Goal: Information Seeking & Learning: Learn about a topic

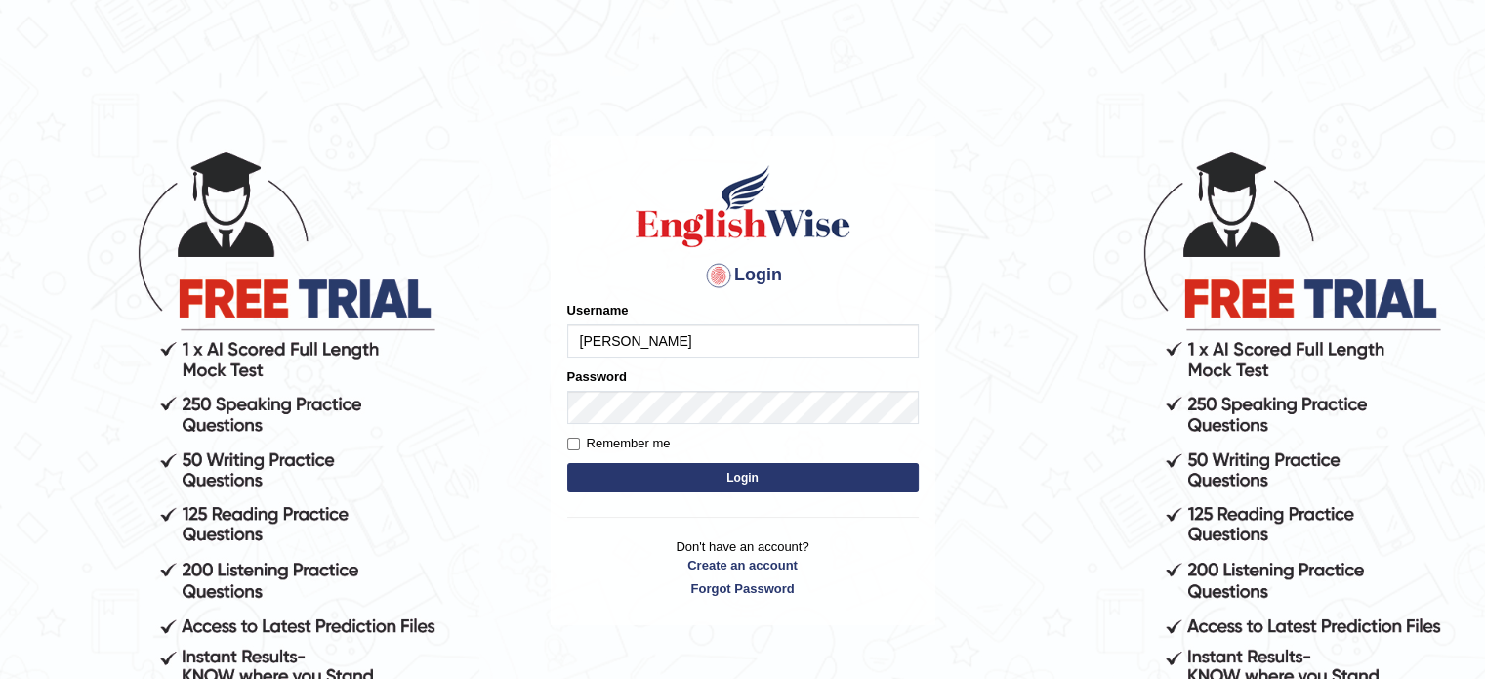
type input "[PERSON_NAME]"
click at [559, 593] on div "Login Please fix the following errors: Username jaspinder Password Remember me …" at bounding box center [743, 380] width 385 height 489
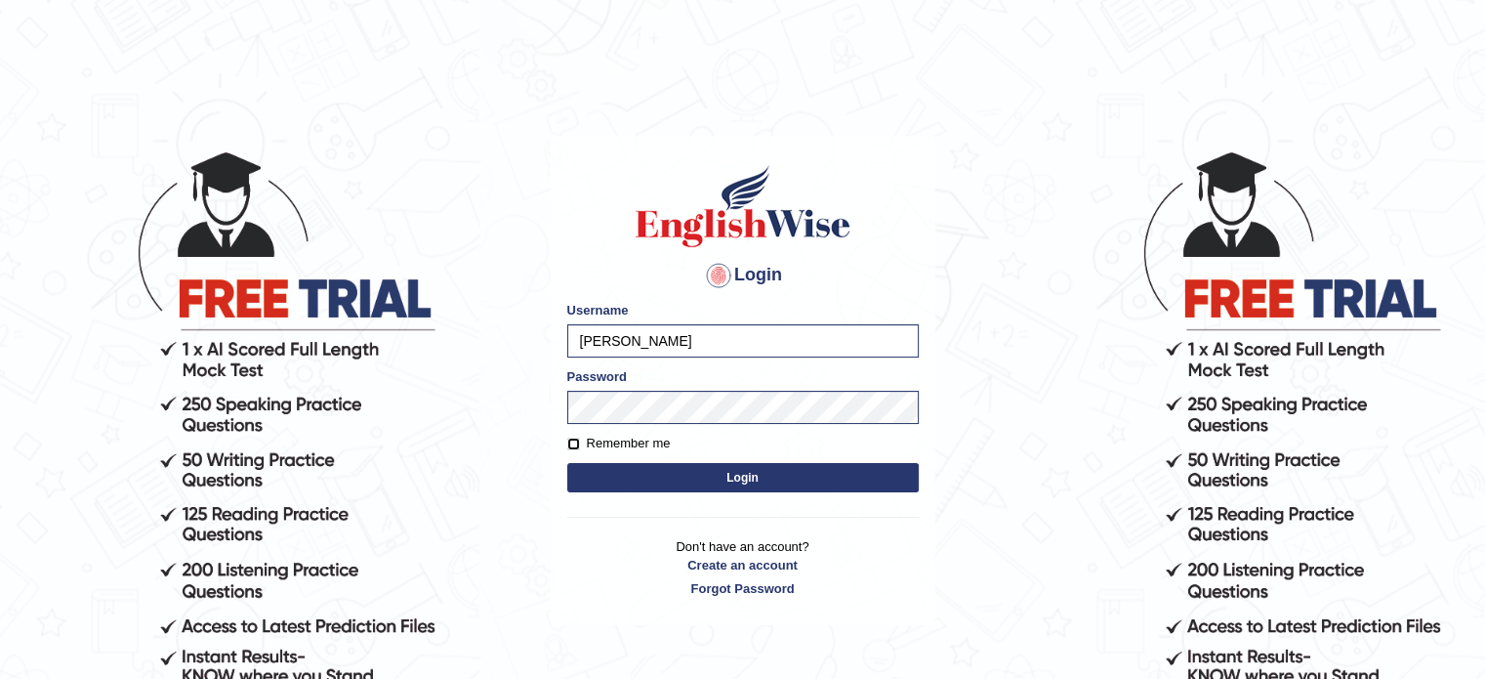
click at [574, 441] on input "Remember me" at bounding box center [573, 443] width 13 height 13
checkbox input "true"
click at [652, 476] on button "Login" at bounding box center [743, 477] width 352 height 29
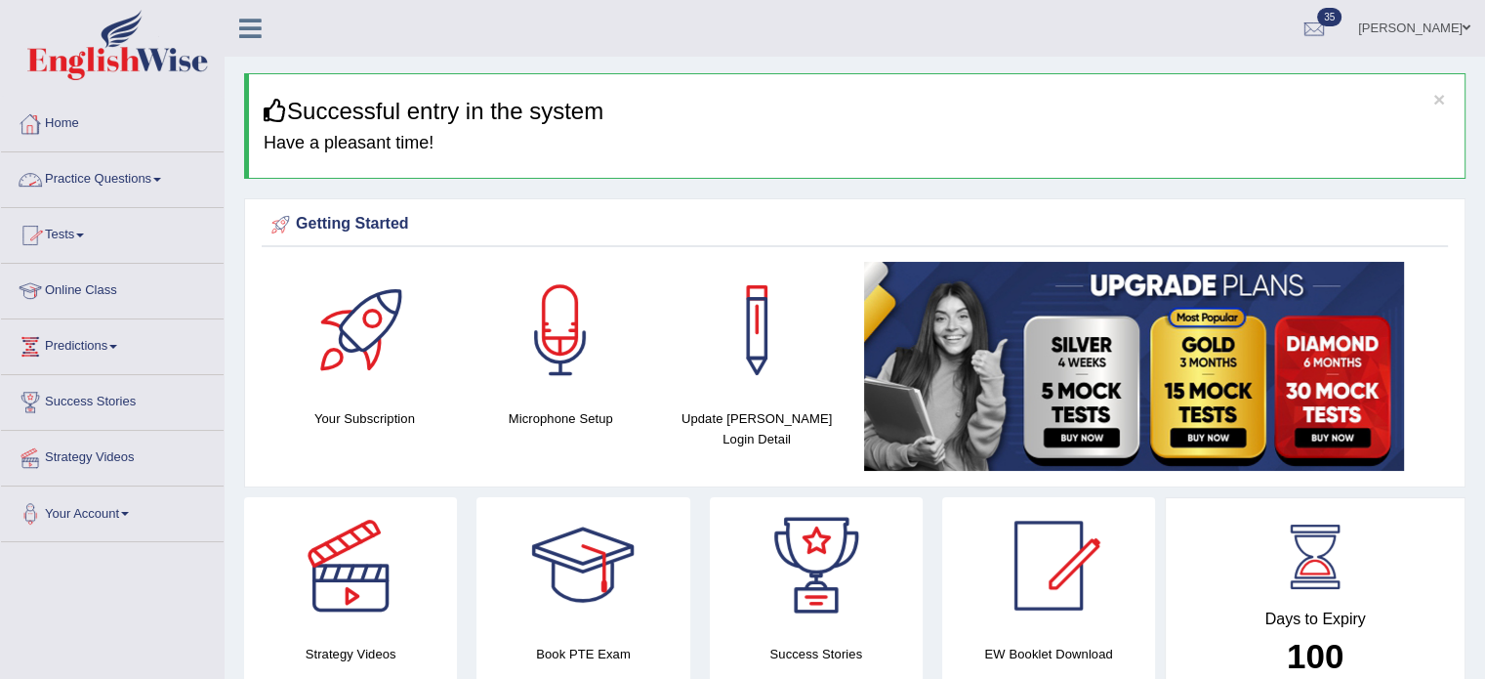
click at [153, 186] on link "Practice Questions" at bounding box center [112, 176] width 223 height 49
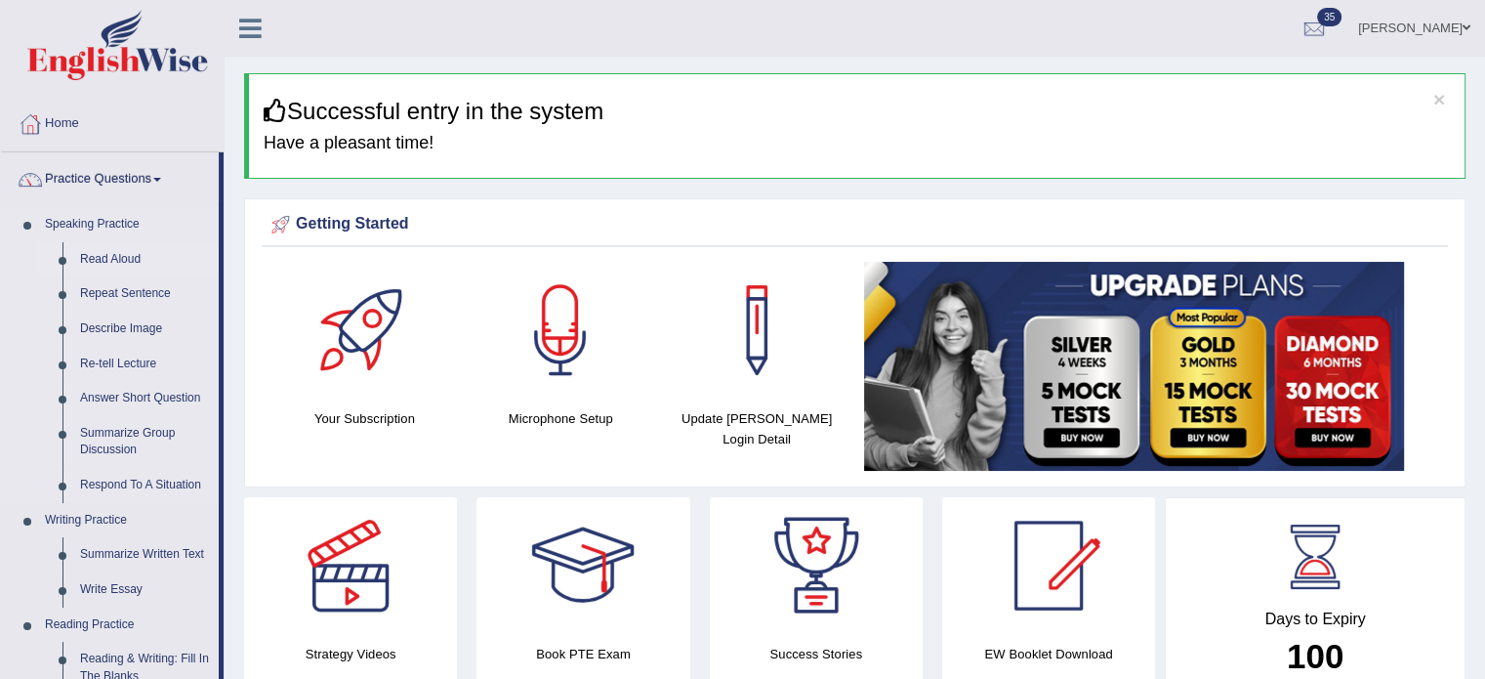
click at [98, 262] on link "Read Aloud" at bounding box center [144, 259] width 147 height 35
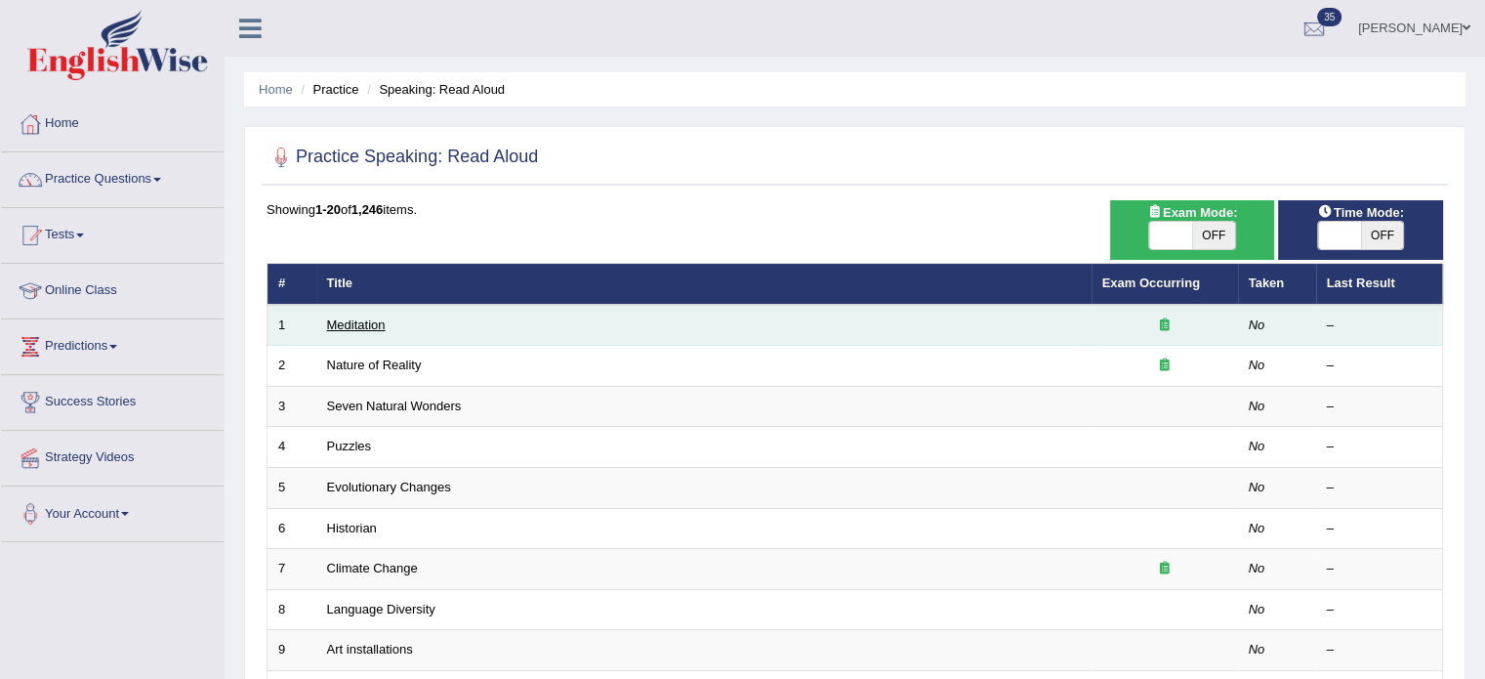
click at [352, 327] on link "Meditation" at bounding box center [356, 324] width 59 height 15
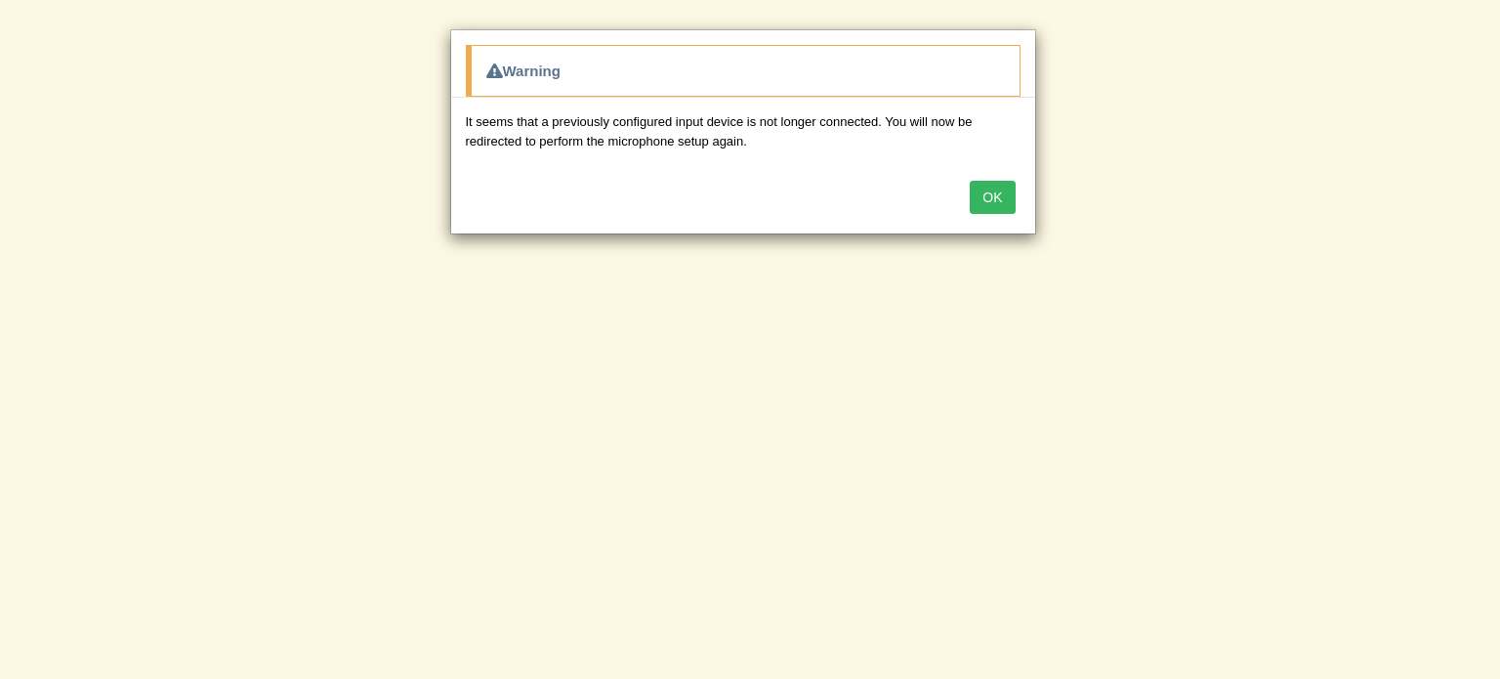
click at [988, 194] on button "OK" at bounding box center [992, 197] width 45 height 33
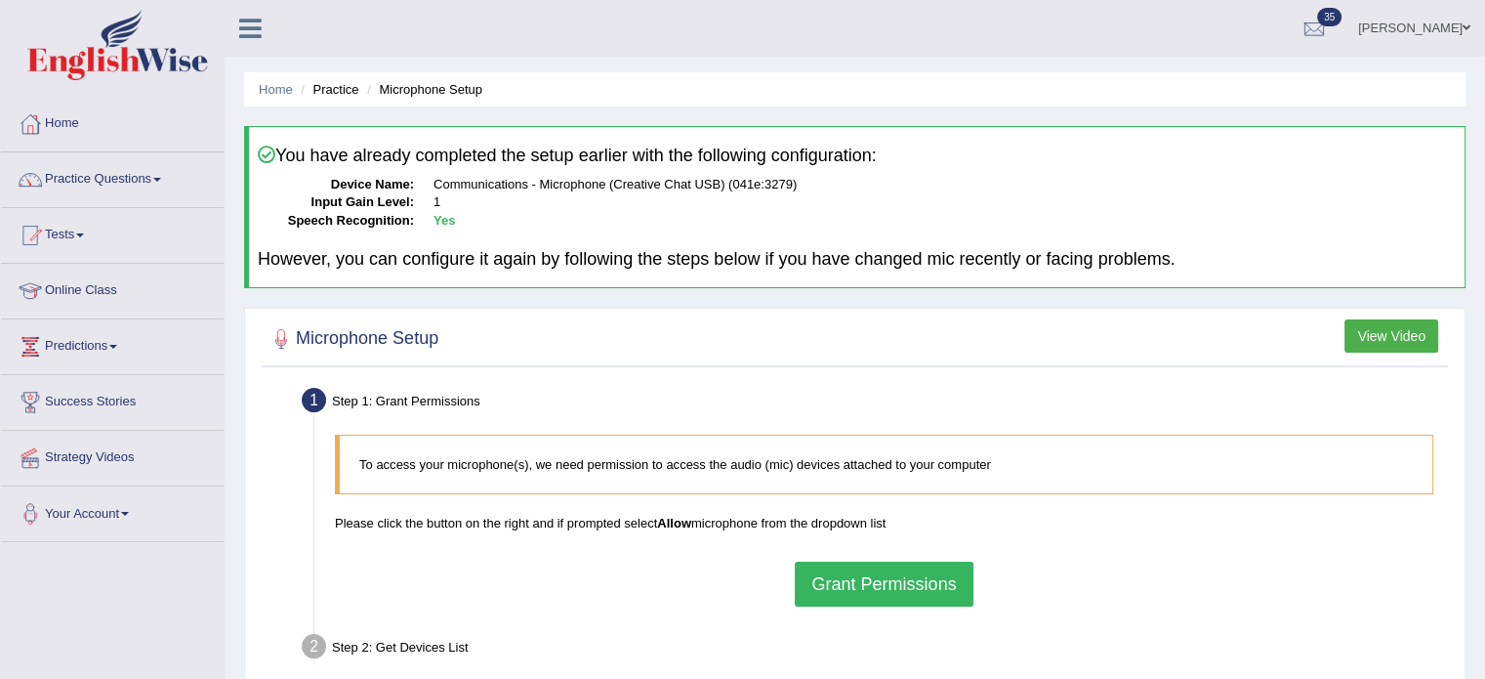
scroll to position [39, 0]
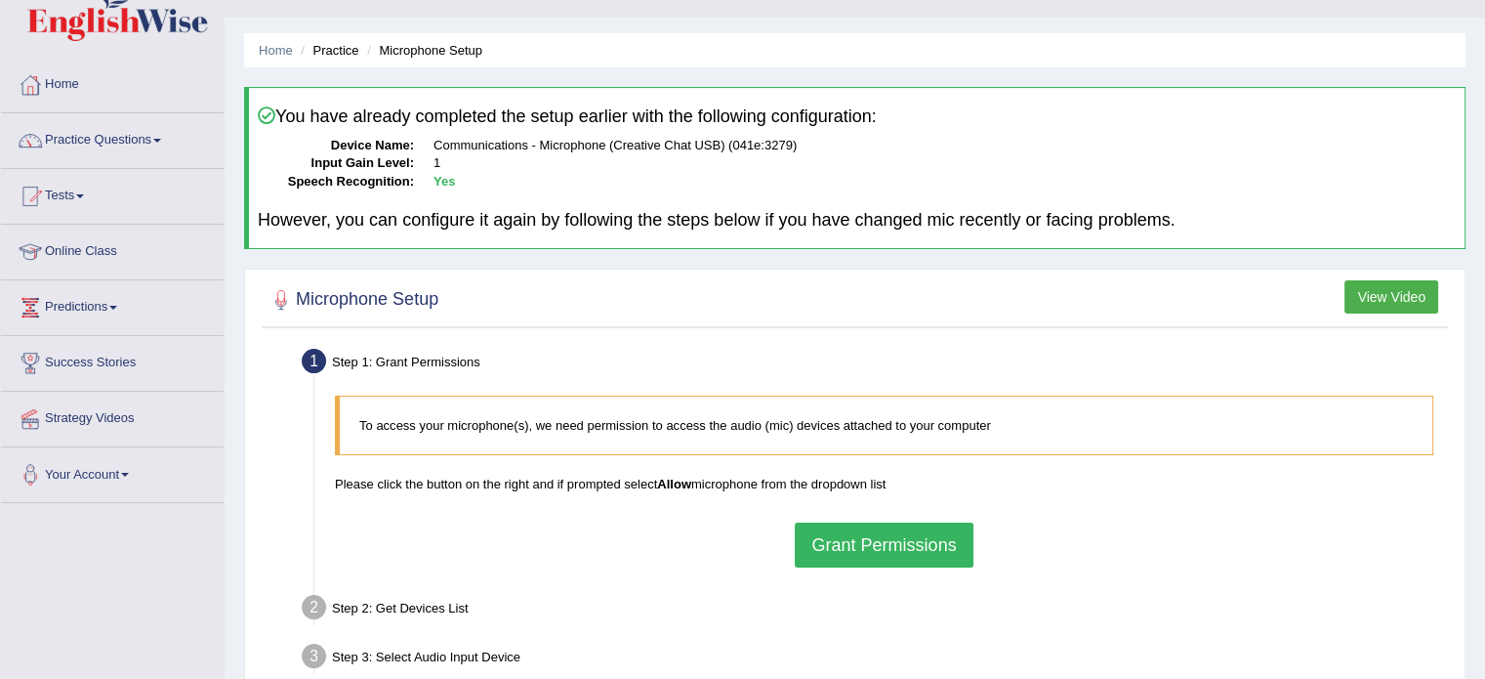
click at [897, 533] on button "Grant Permissions" at bounding box center [884, 544] width 178 height 45
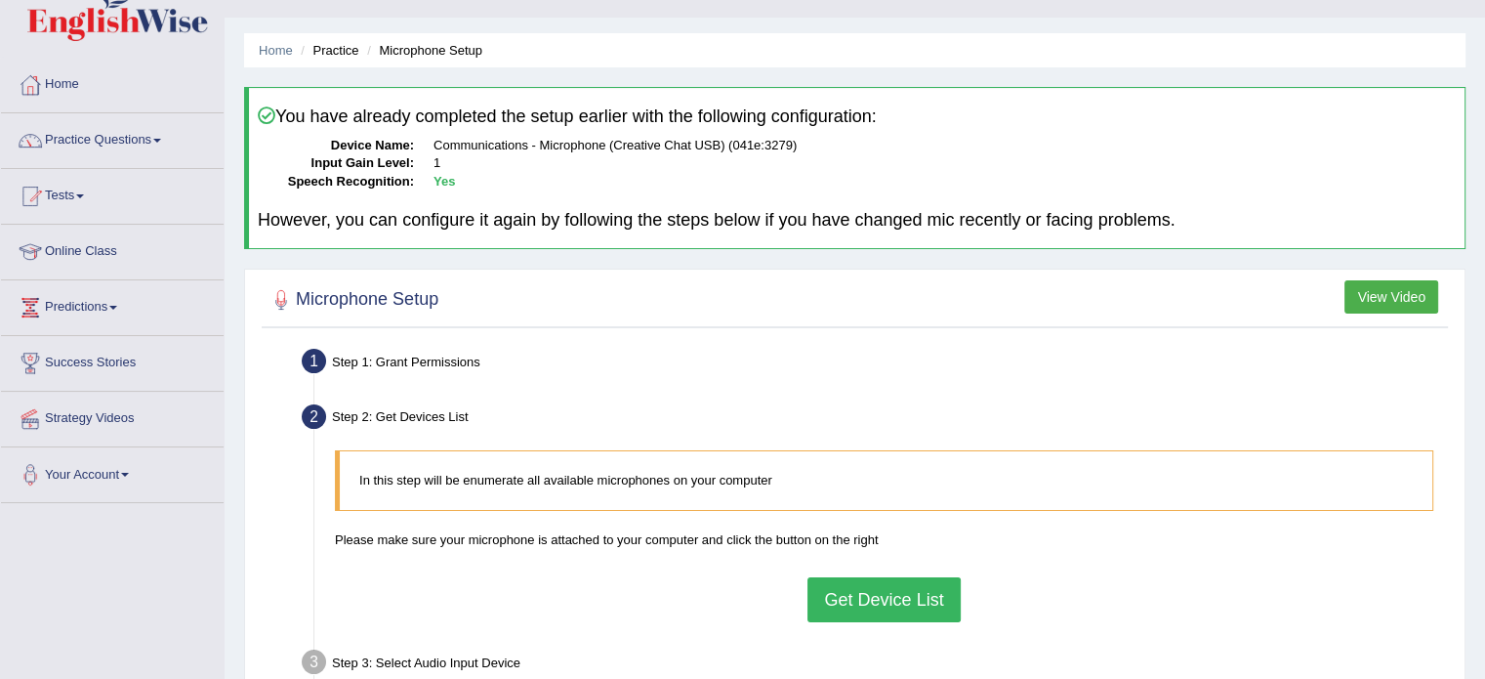
click at [856, 589] on button "Get Device List" at bounding box center [883, 599] width 152 height 45
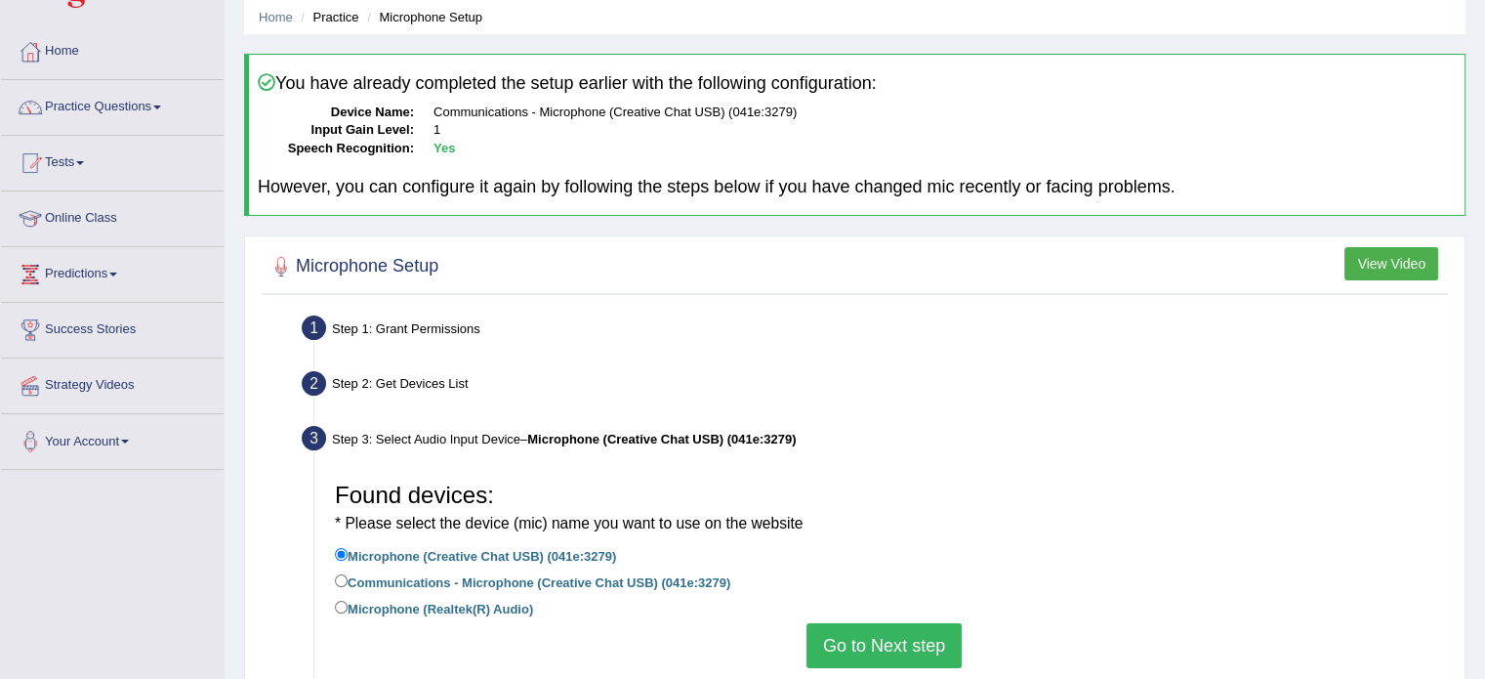
scroll to position [78, 0]
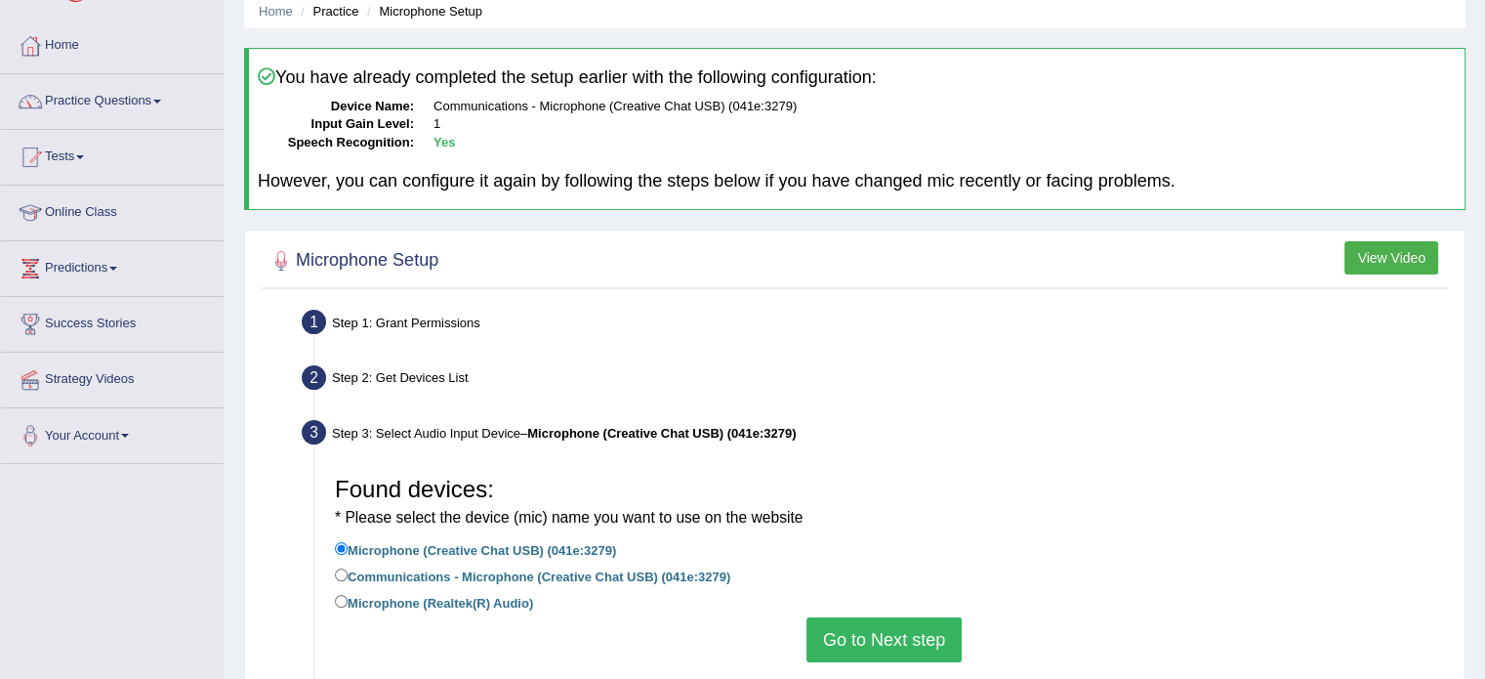
click at [880, 636] on button "Go to Next step" at bounding box center [884, 639] width 155 height 45
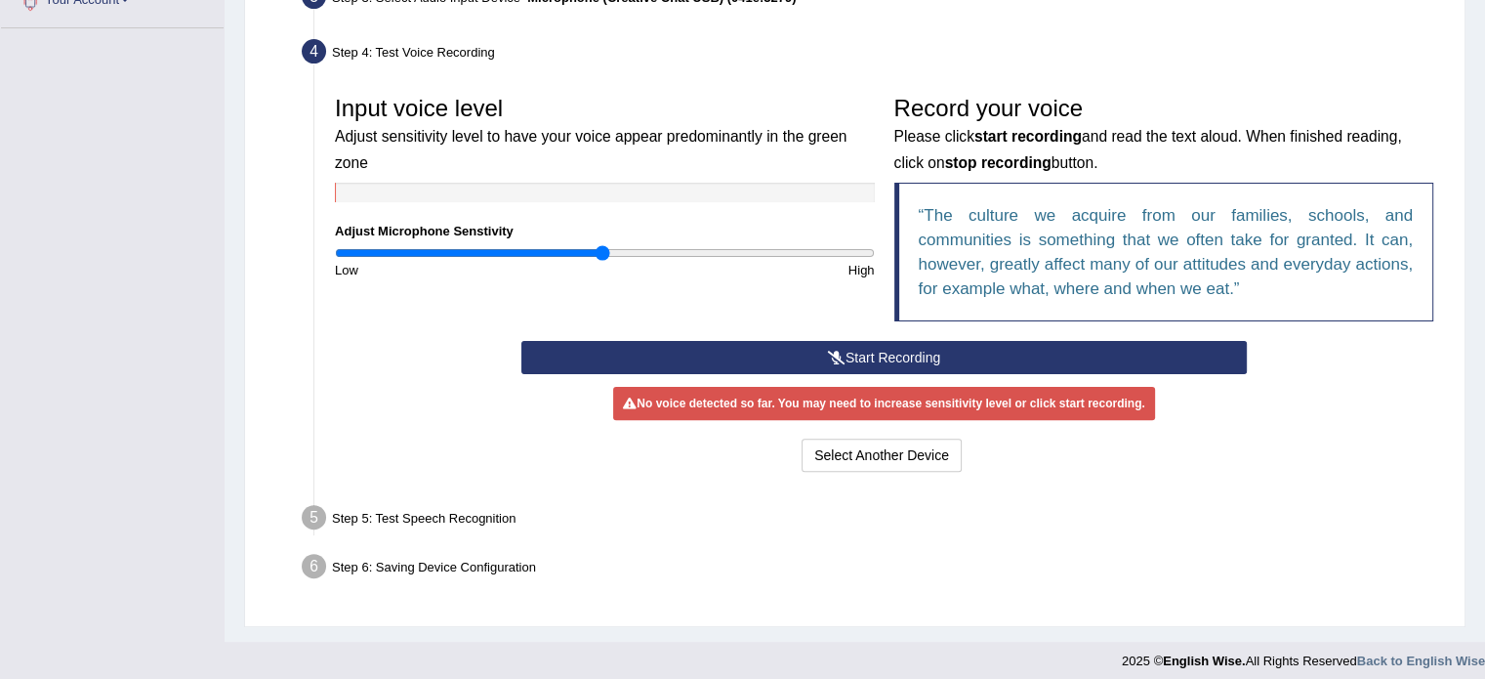
scroll to position [521, 0]
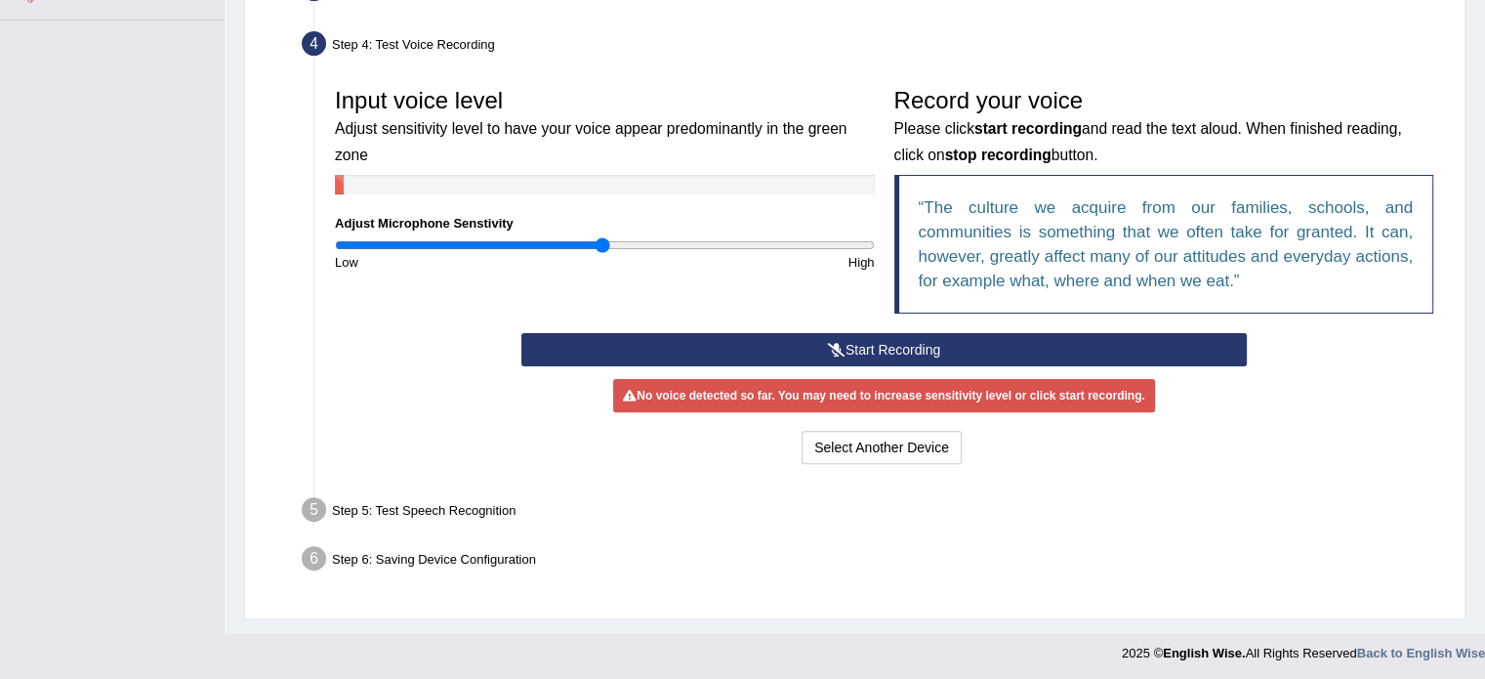
click at [702, 338] on button "Start Recording" at bounding box center [883, 349] width 725 height 33
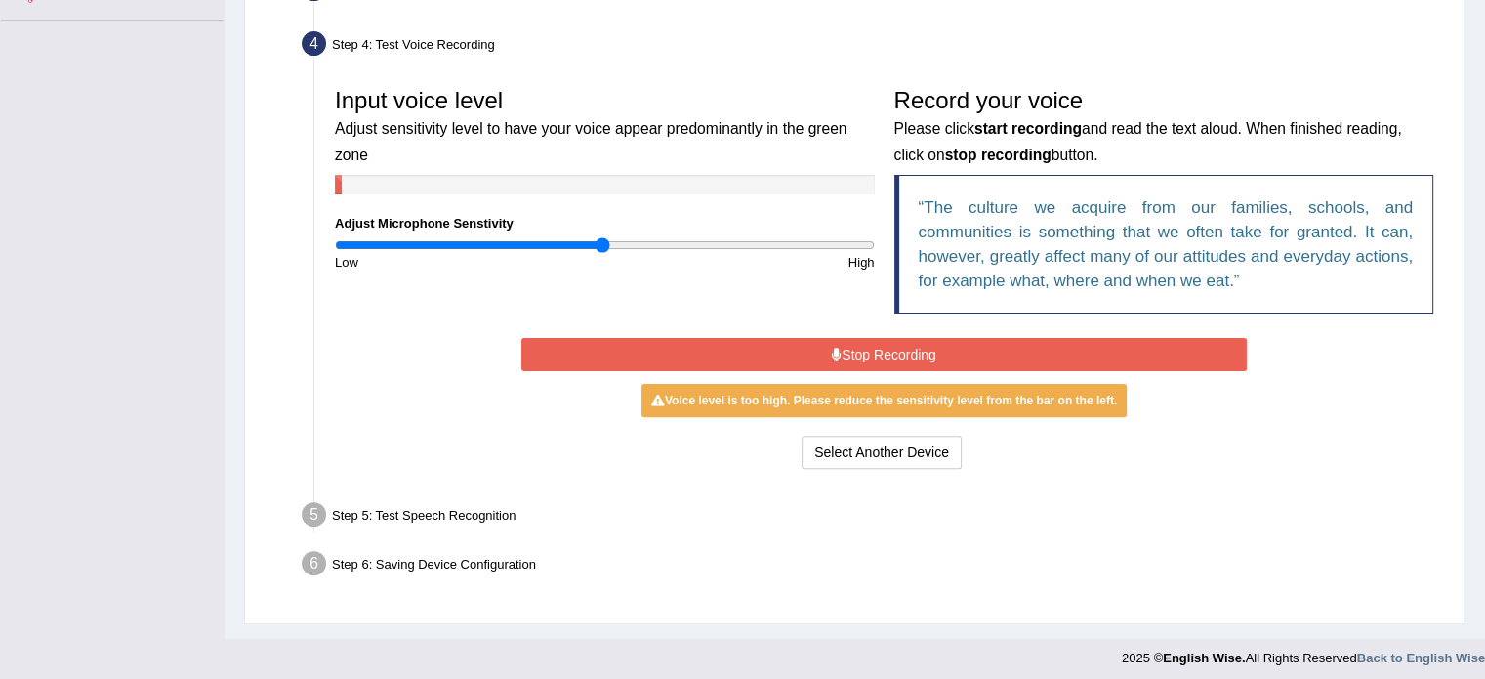
click at [702, 338] on button "Stop Recording" at bounding box center [883, 354] width 725 height 33
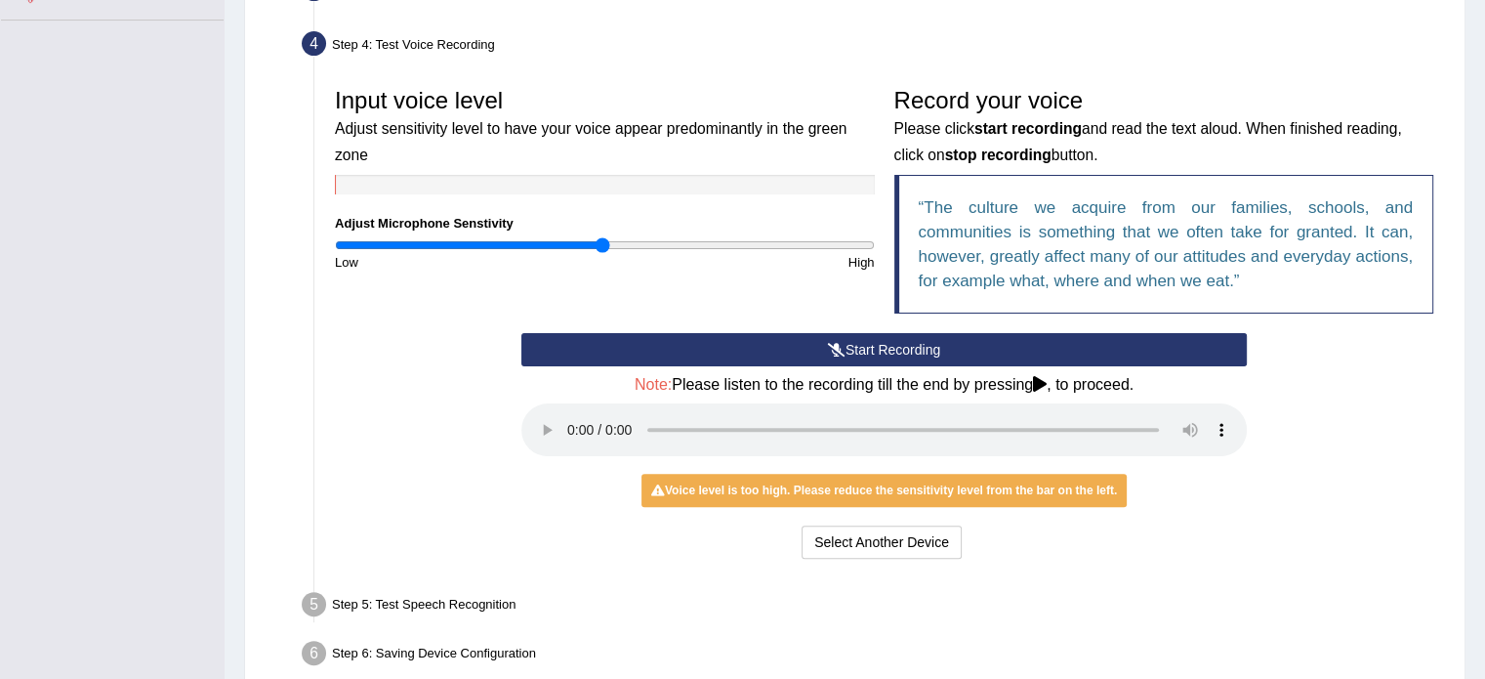
click at [702, 338] on button "Start Recording" at bounding box center [883, 349] width 725 height 33
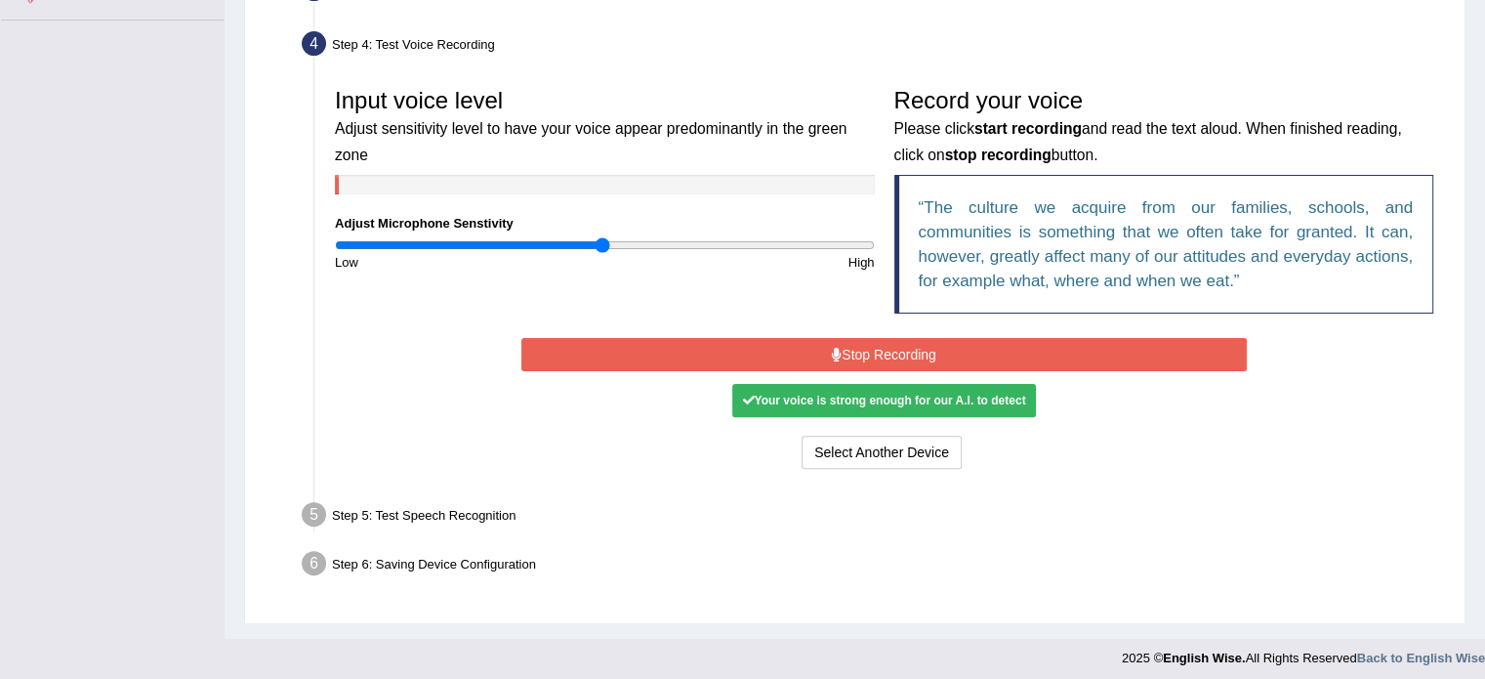
click at [702, 338] on button "Stop Recording" at bounding box center [883, 354] width 725 height 33
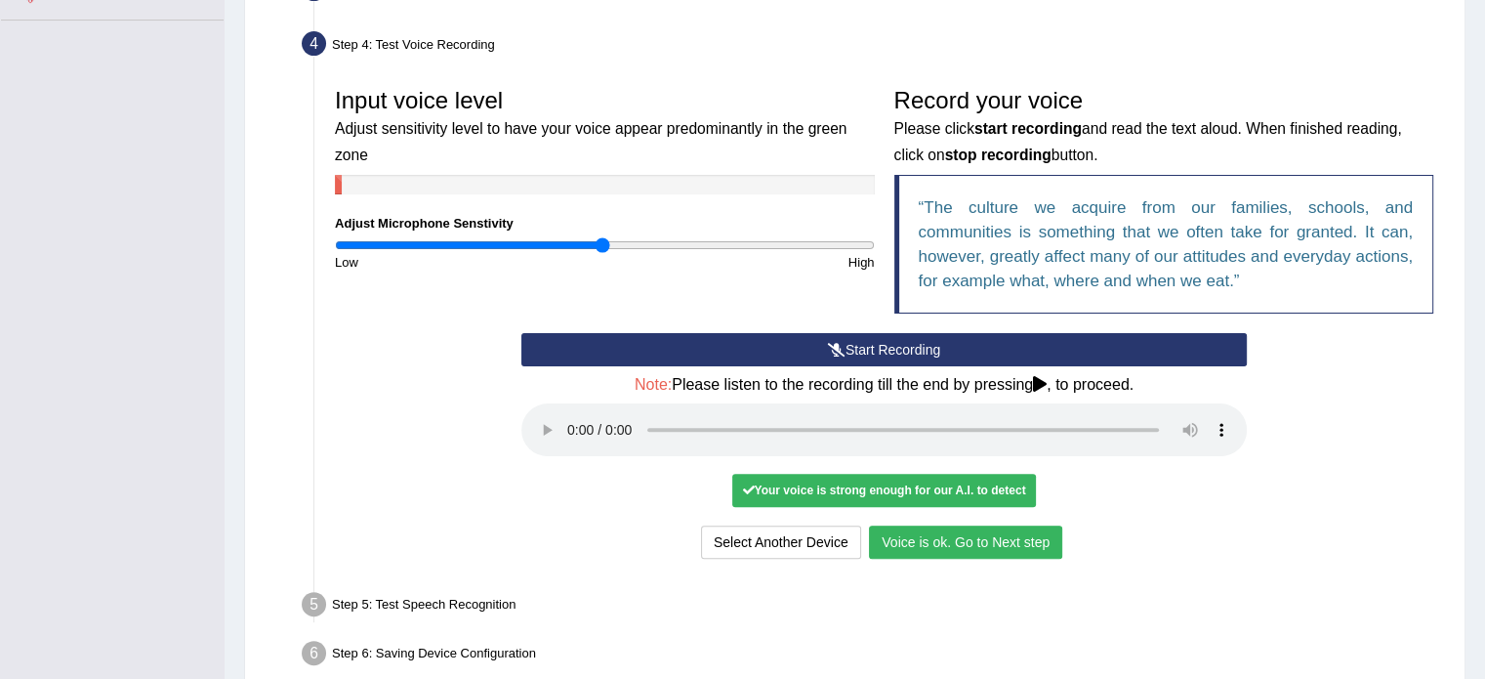
click at [951, 525] on button "Voice is ok. Go to Next step" at bounding box center [965, 541] width 193 height 33
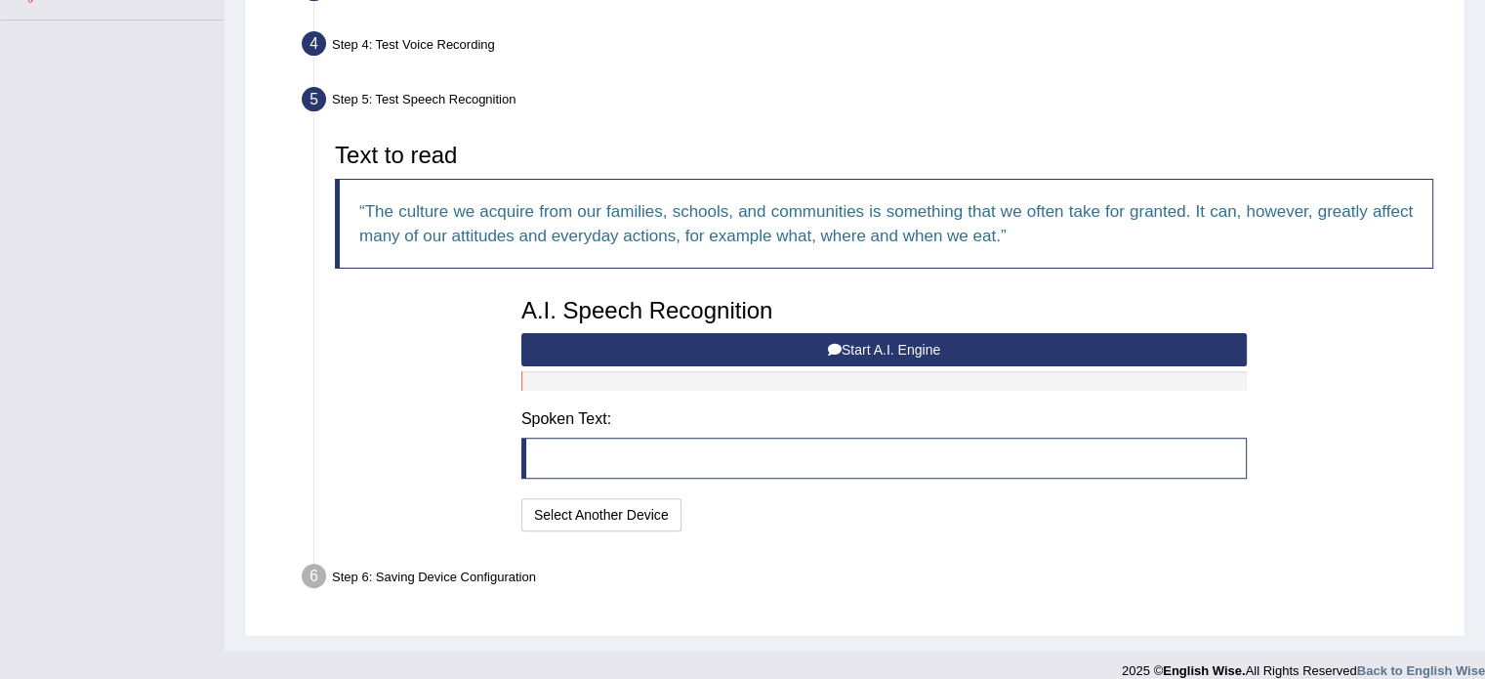
click at [688, 329] on div "A.I. Speech Recognition Start A.I. Engine Stop A.I. Engine Note: Please listen …" at bounding box center [884, 412] width 745 height 248
click at [687, 333] on button "Start A.I. Engine" at bounding box center [883, 349] width 725 height 33
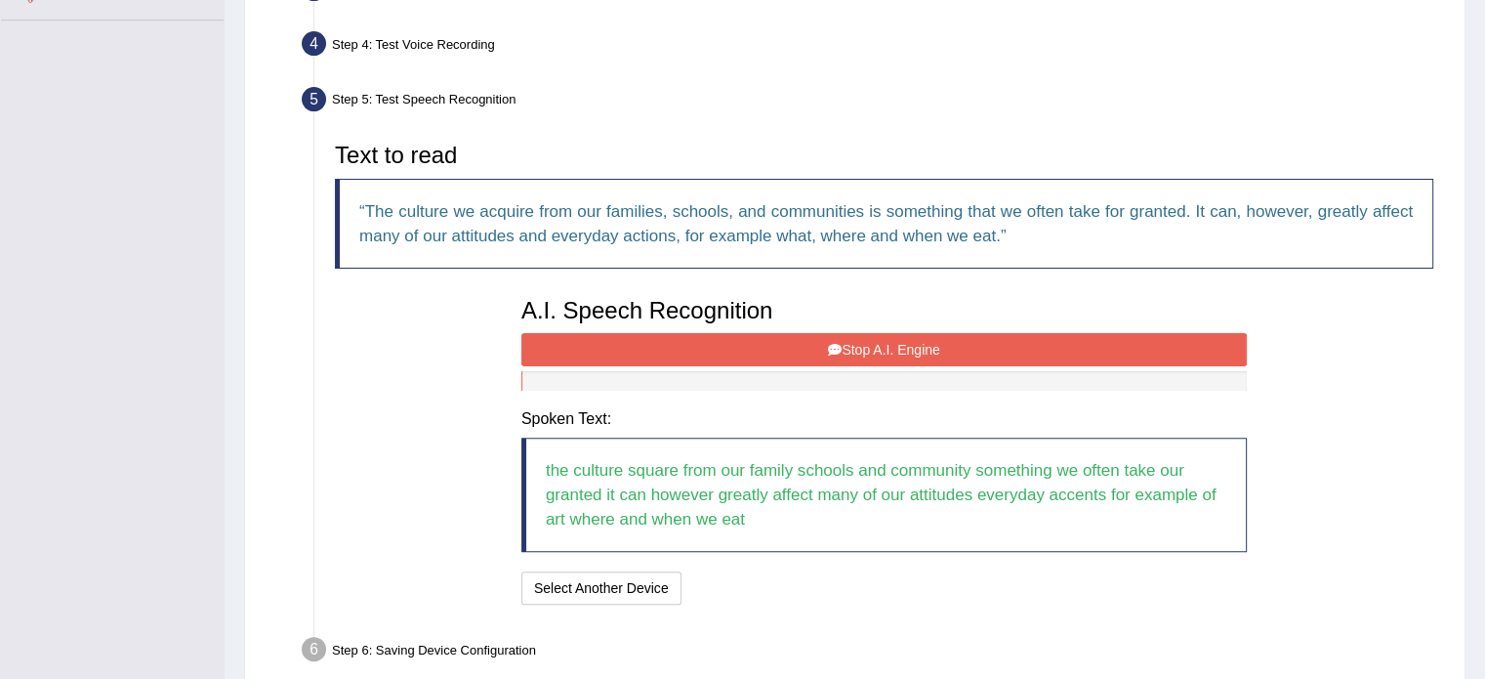
click at [712, 351] on button "Stop A.I. Engine" at bounding box center [883, 349] width 725 height 33
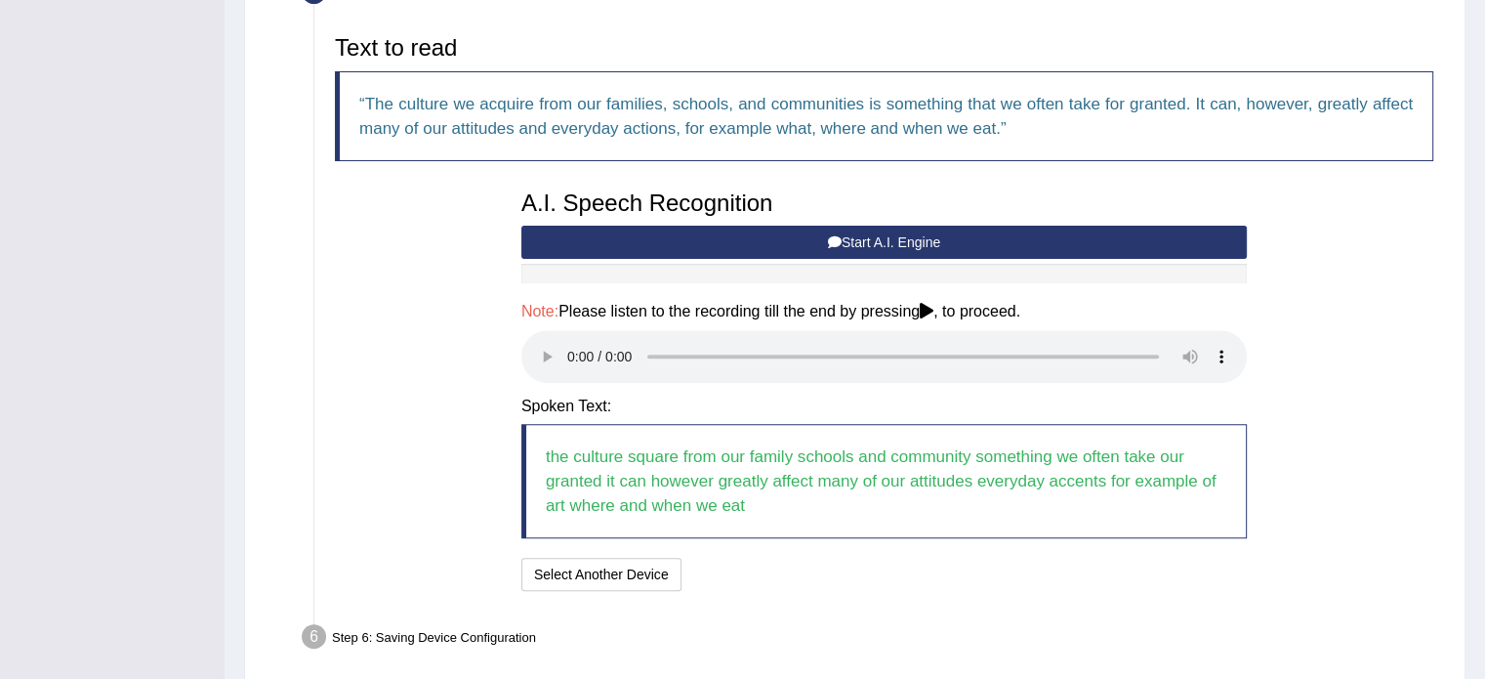
scroll to position [707, 0]
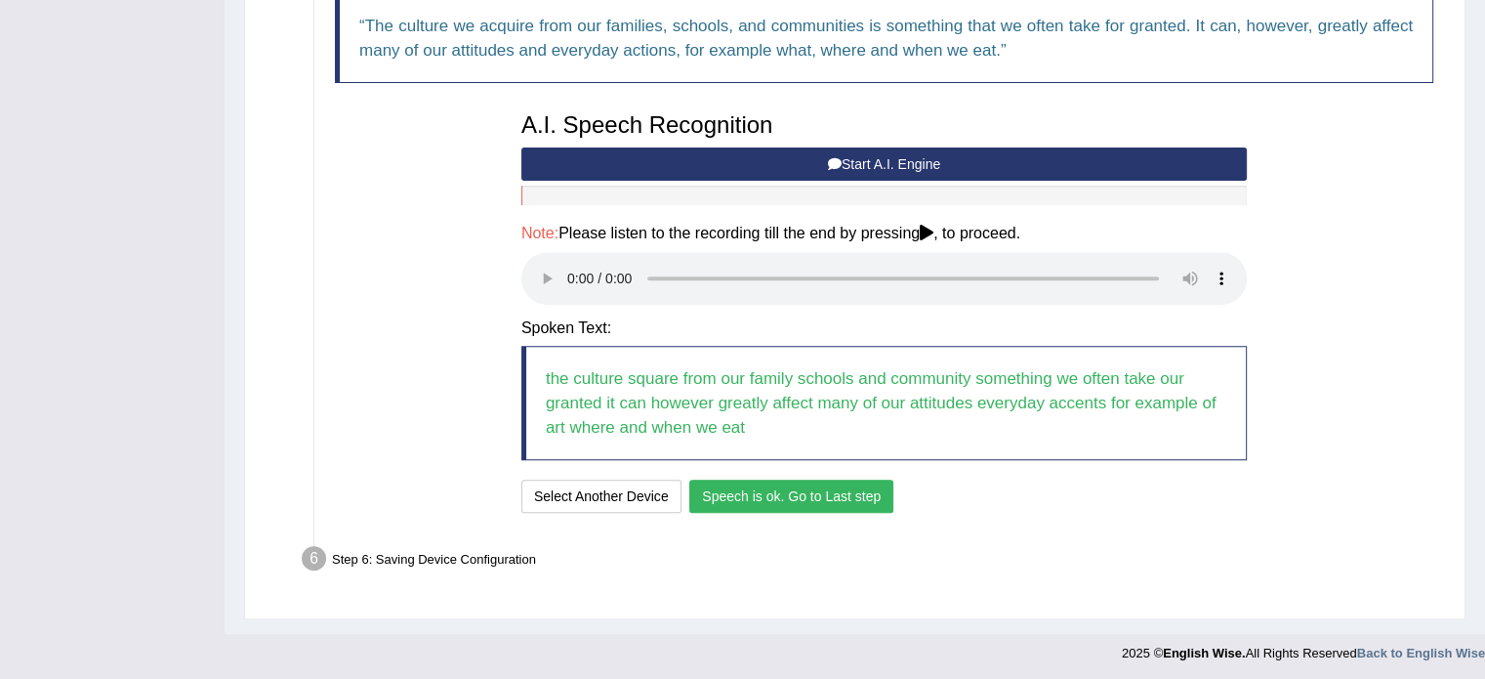
click at [758, 488] on button "Speech is ok. Go to Last step" at bounding box center [791, 495] width 204 height 33
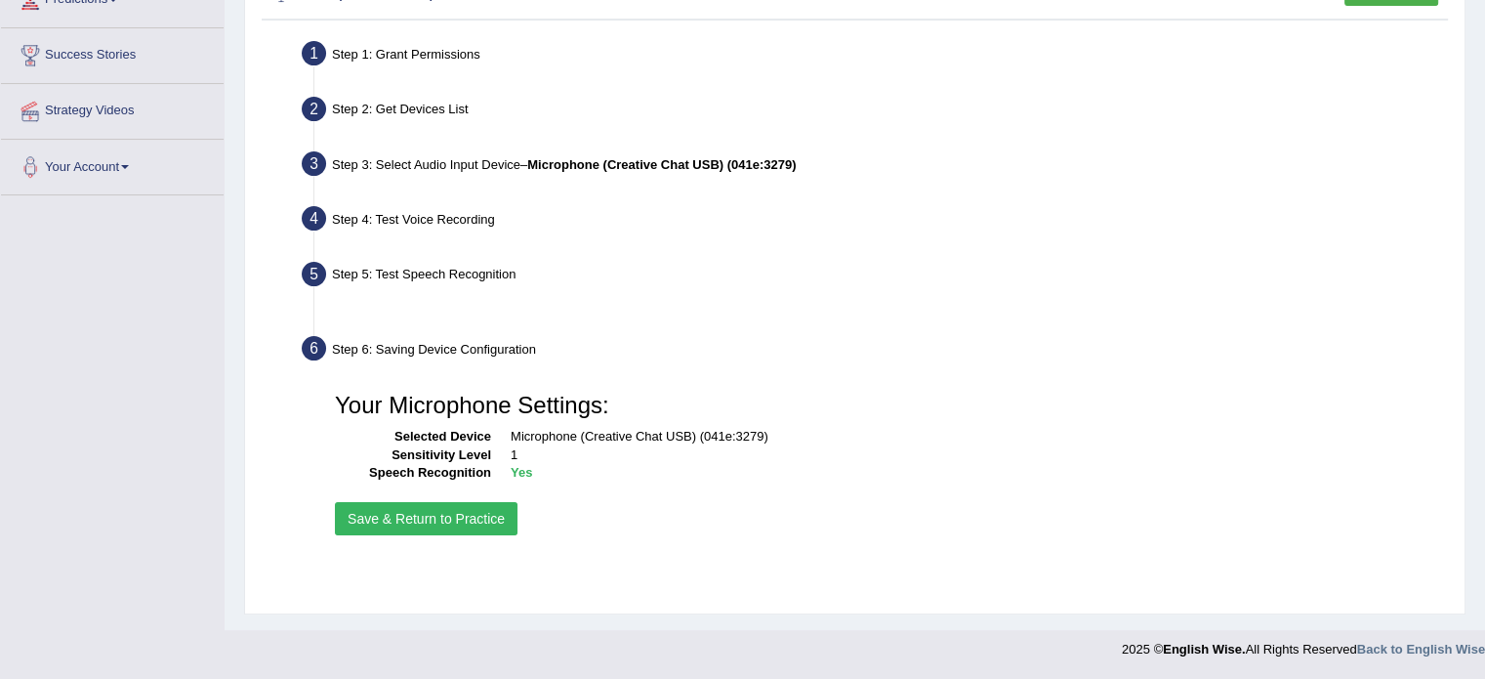
scroll to position [347, 0]
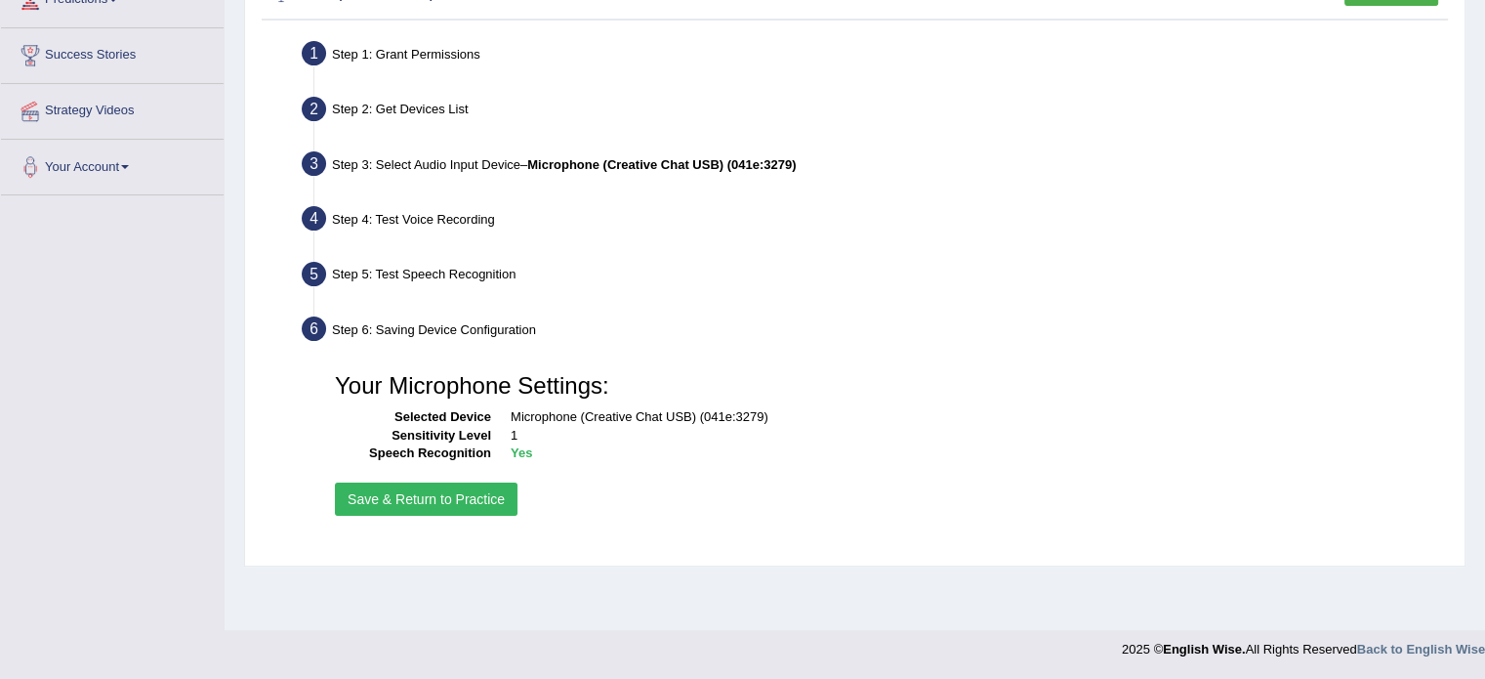
click at [402, 503] on button "Save & Return to Practice" at bounding box center [426, 498] width 183 height 33
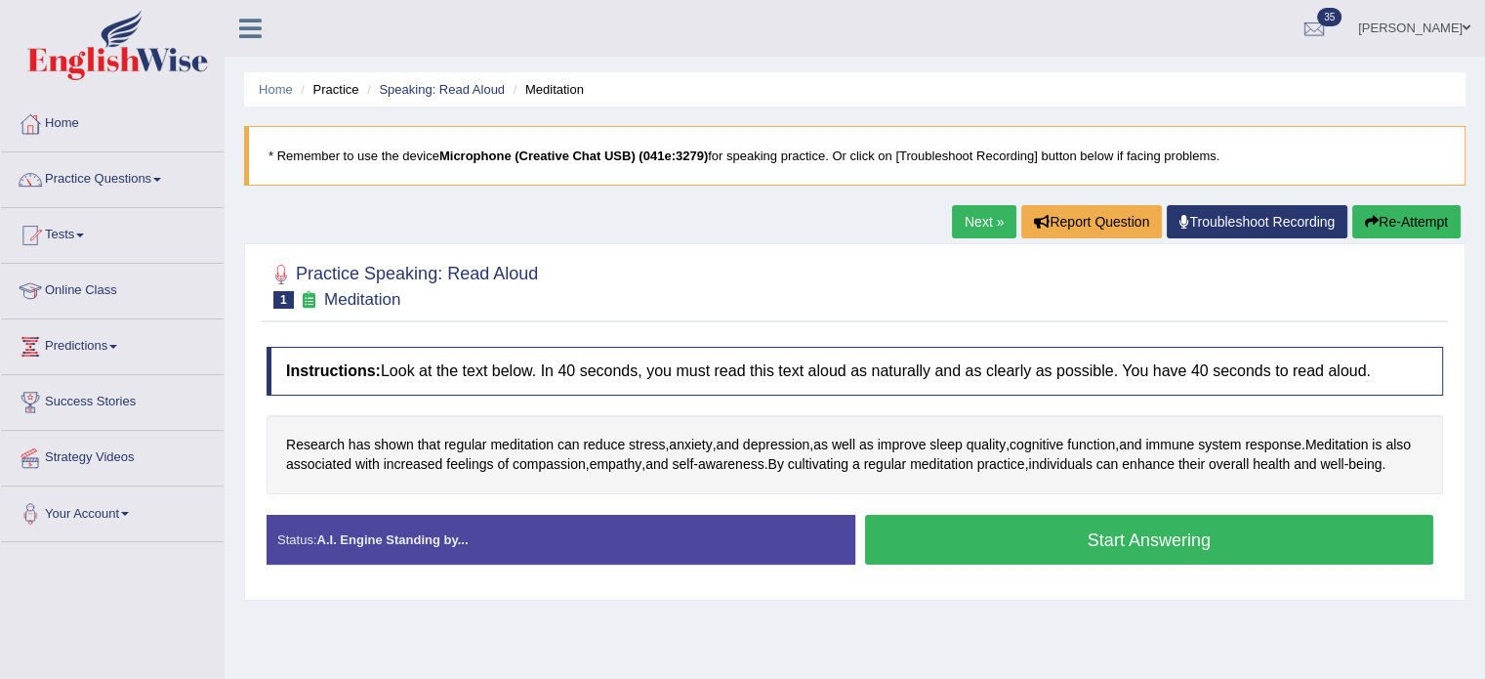
click at [1066, 564] on button "Start Answering" at bounding box center [1149, 540] width 569 height 50
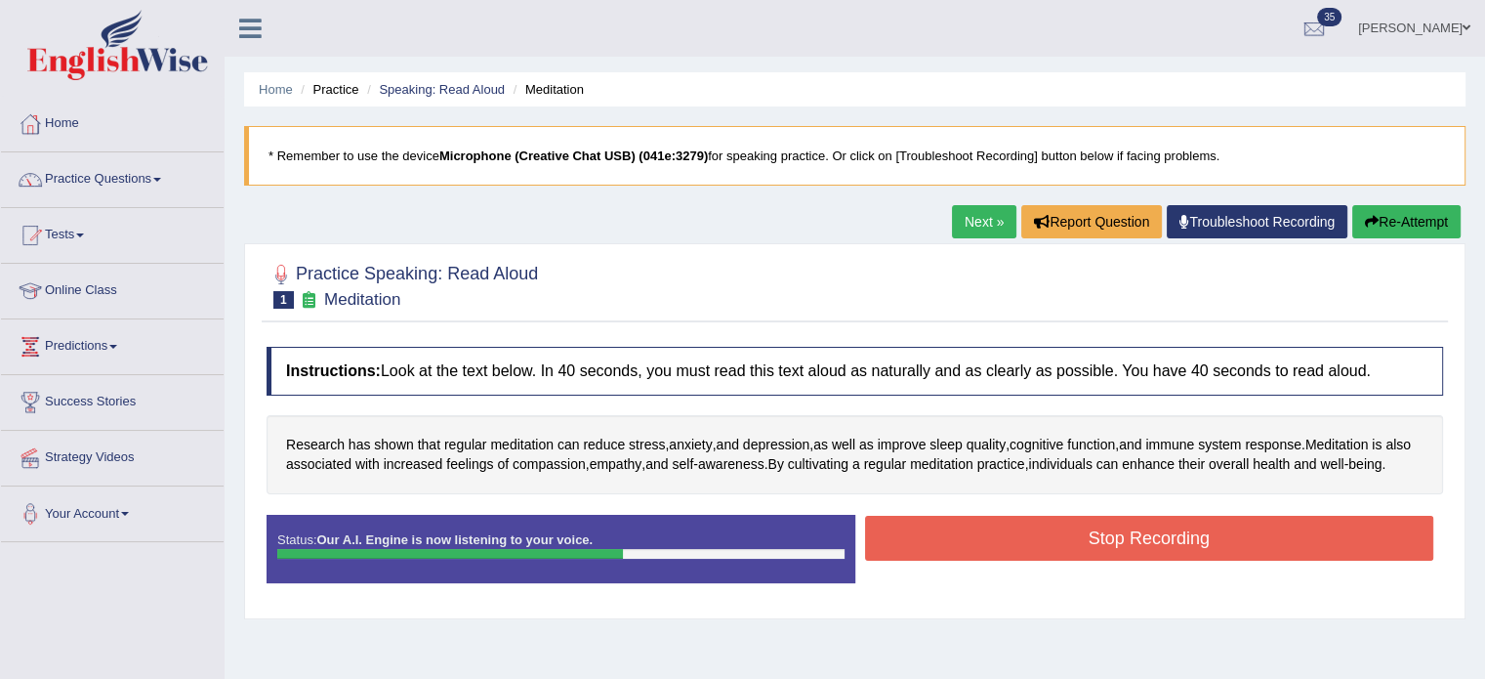
click at [1055, 559] on button "Stop Recording" at bounding box center [1149, 538] width 569 height 45
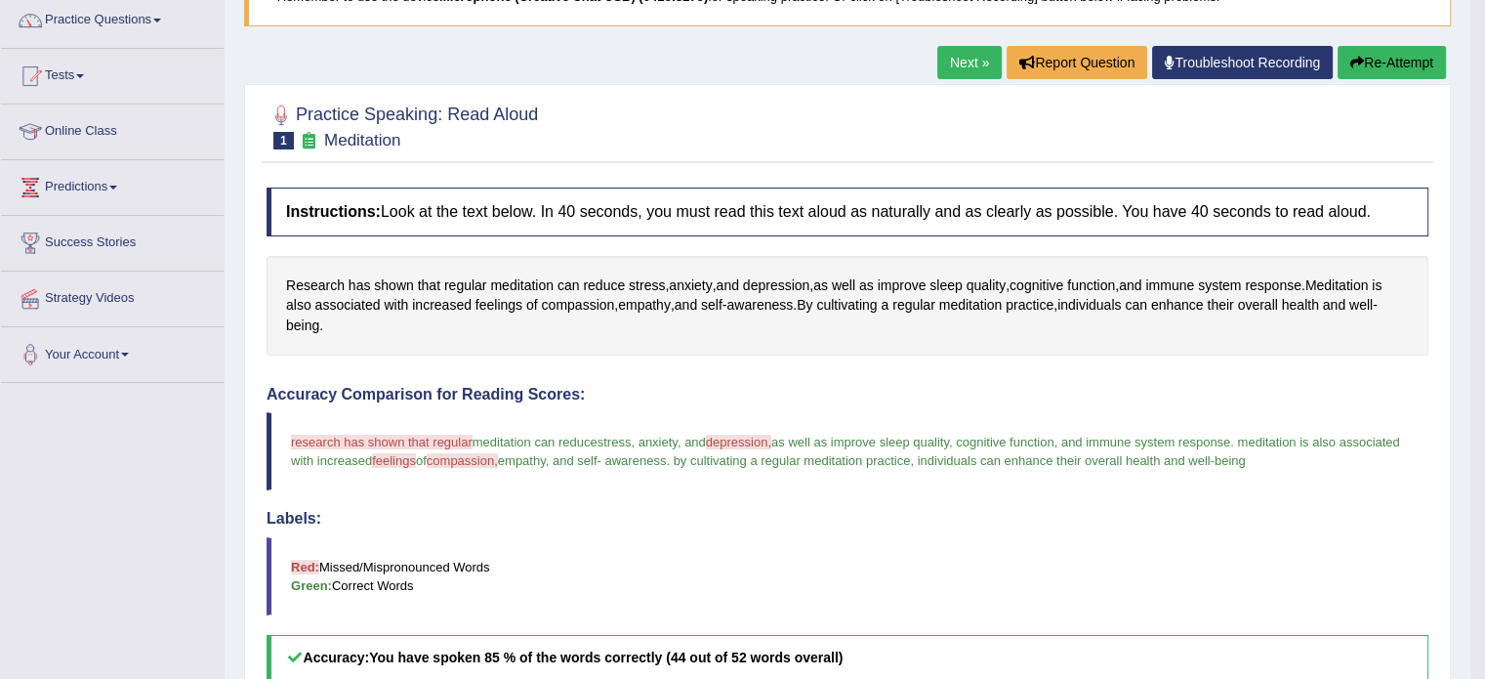
scroll to position [156, 0]
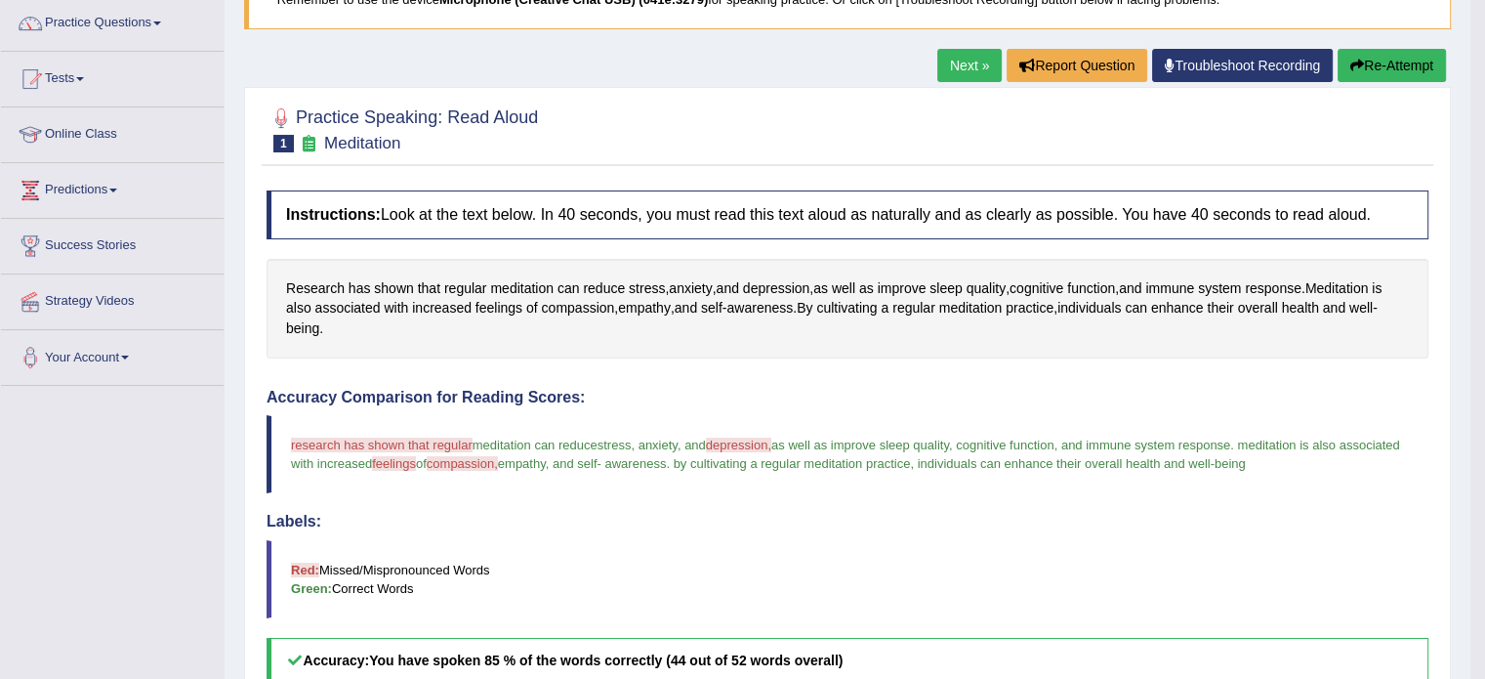
click at [937, 78] on link "Next »" at bounding box center [969, 65] width 64 height 33
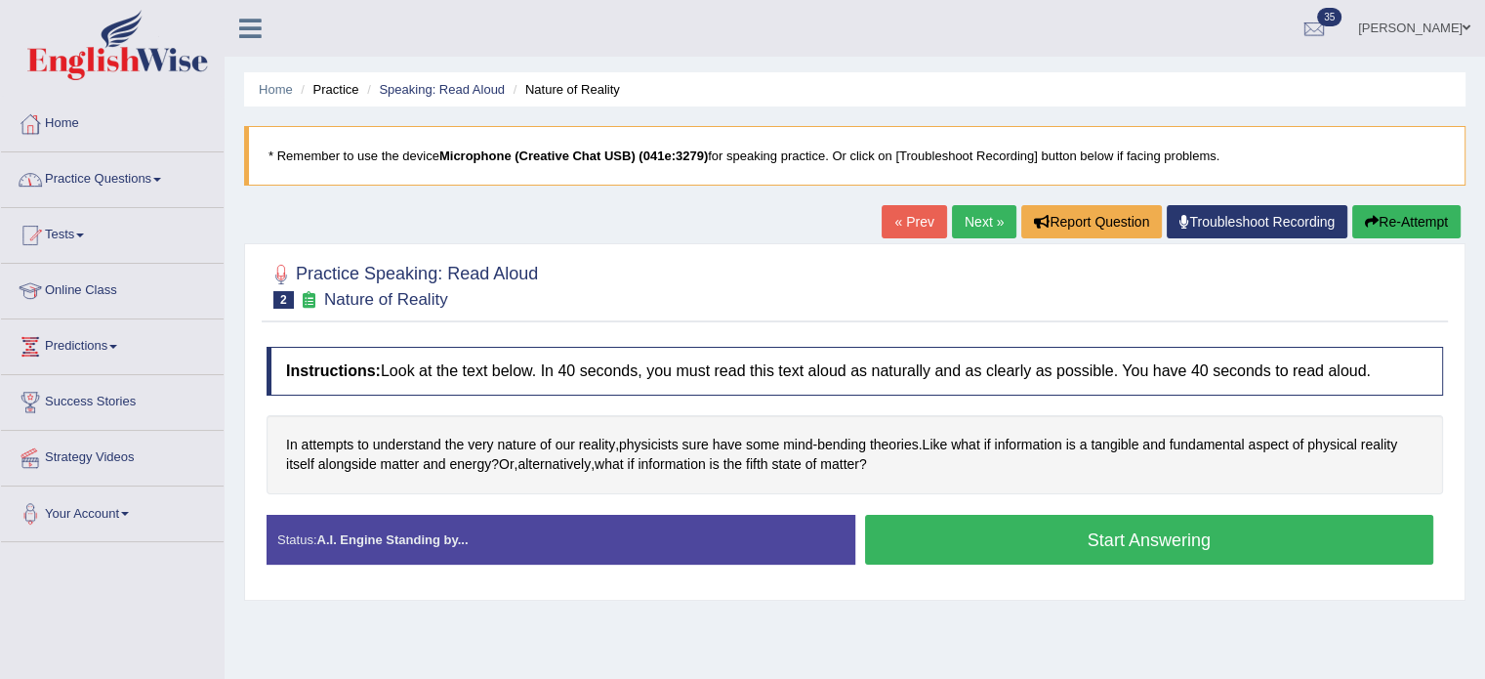
click at [133, 183] on link "Practice Questions" at bounding box center [112, 176] width 223 height 49
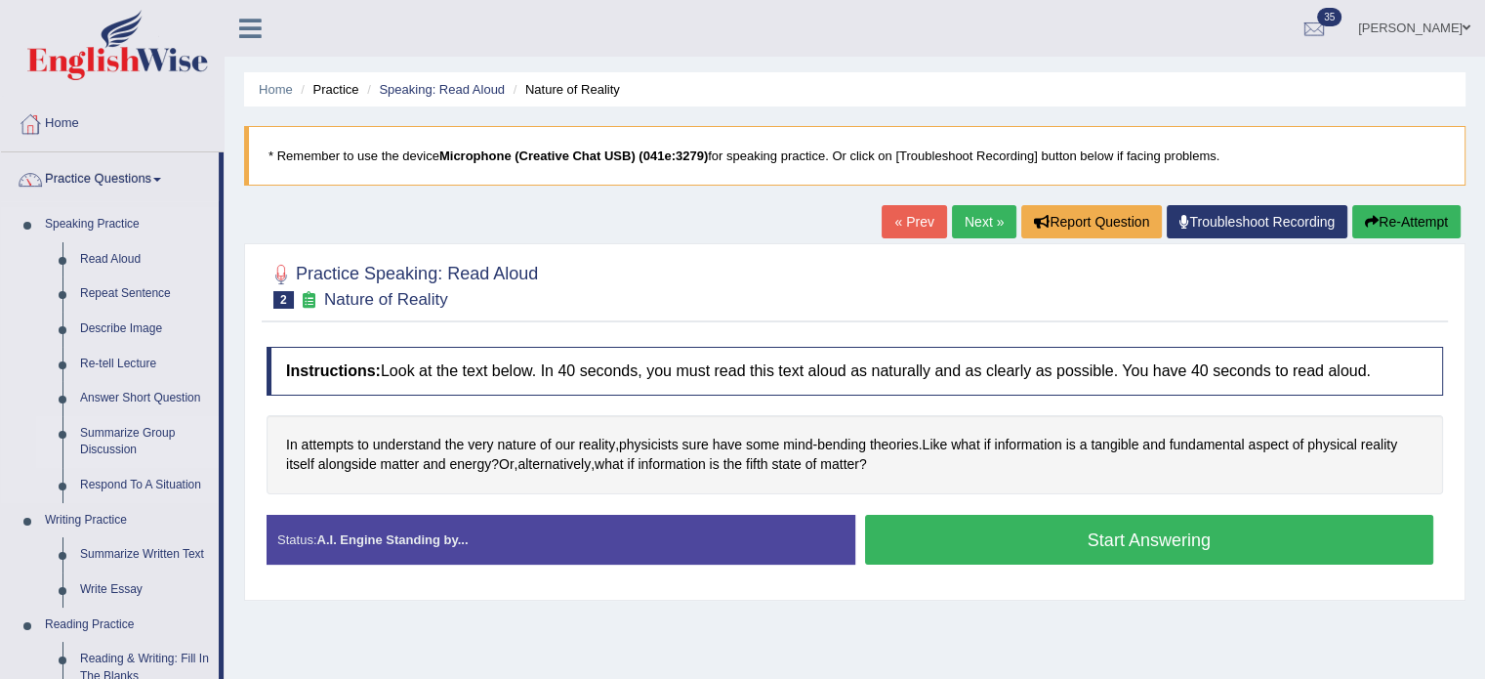
click at [99, 449] on link "Summarize Group Discussion" at bounding box center [144, 442] width 147 height 52
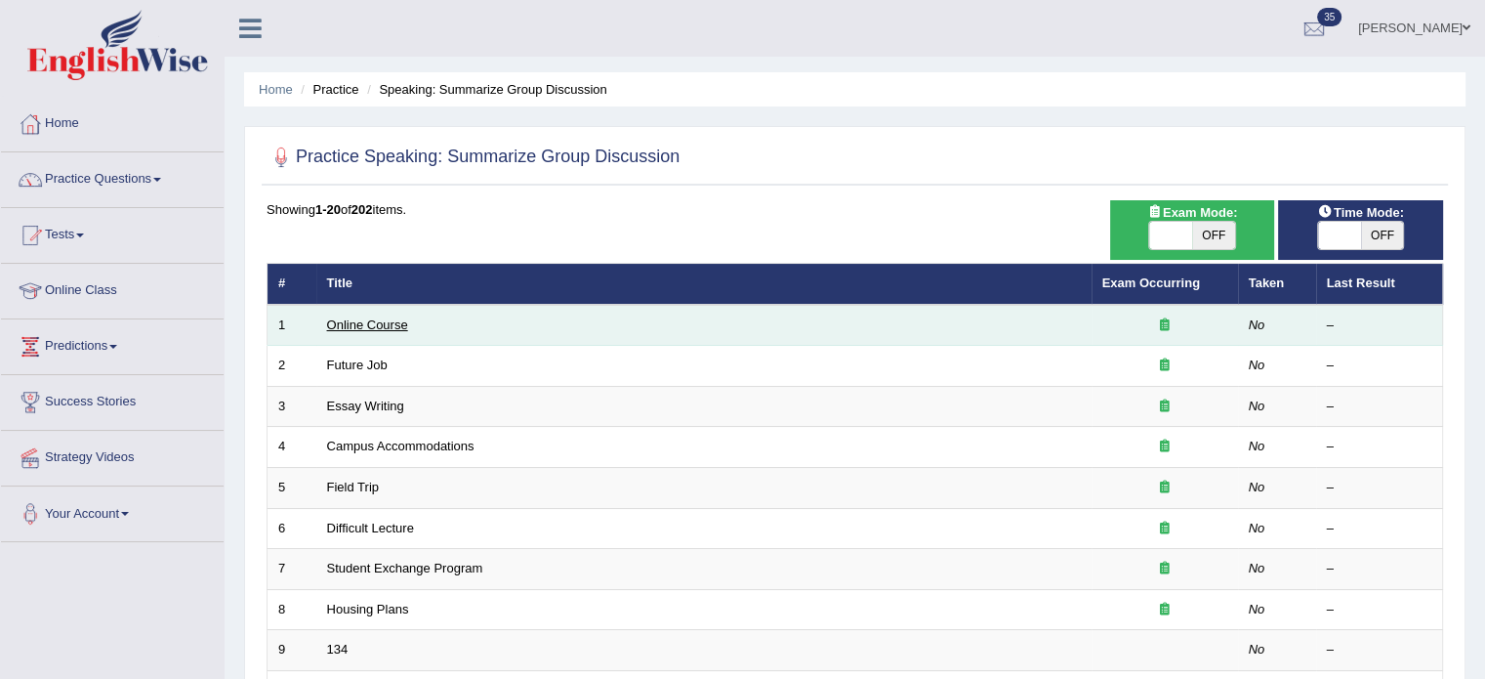
click at [359, 323] on link "Online Course" at bounding box center [367, 324] width 81 height 15
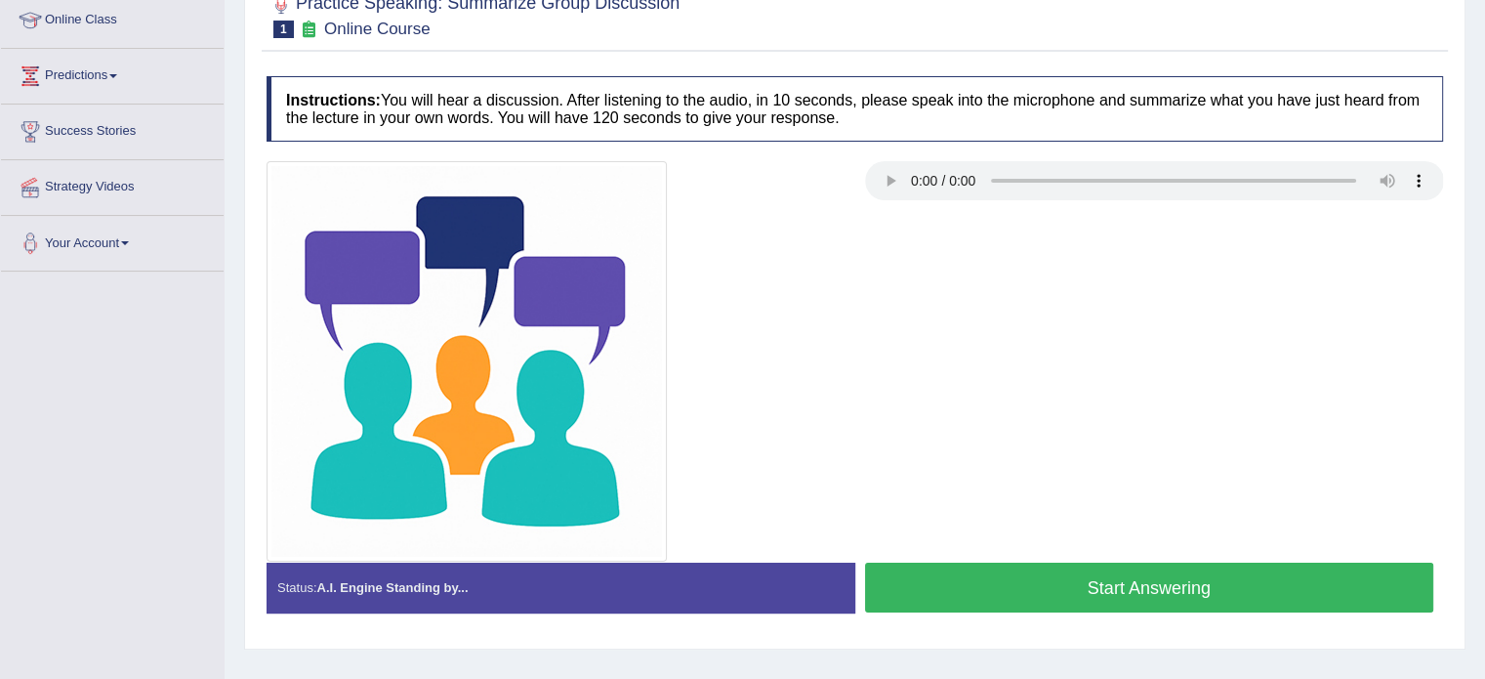
scroll to position [273, 0]
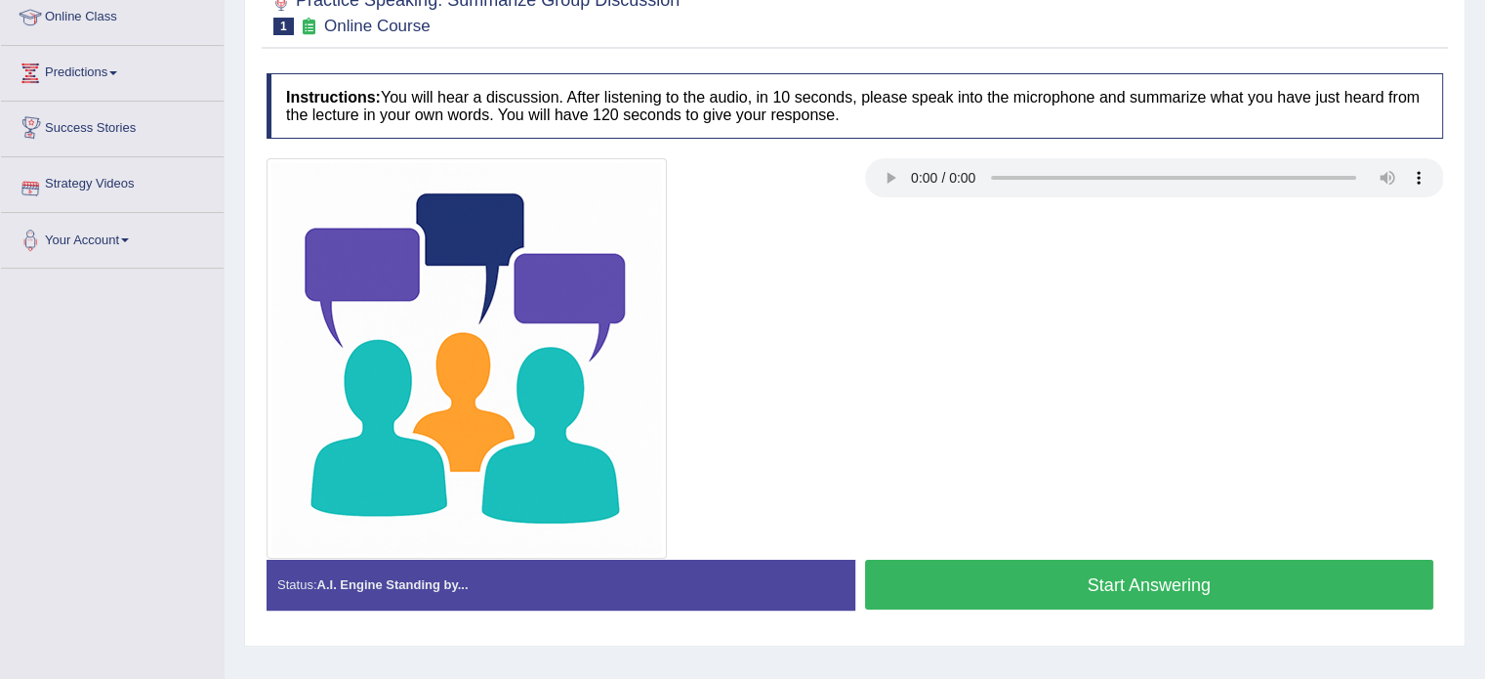
click at [62, 187] on link "Strategy Videos" at bounding box center [112, 181] width 223 height 49
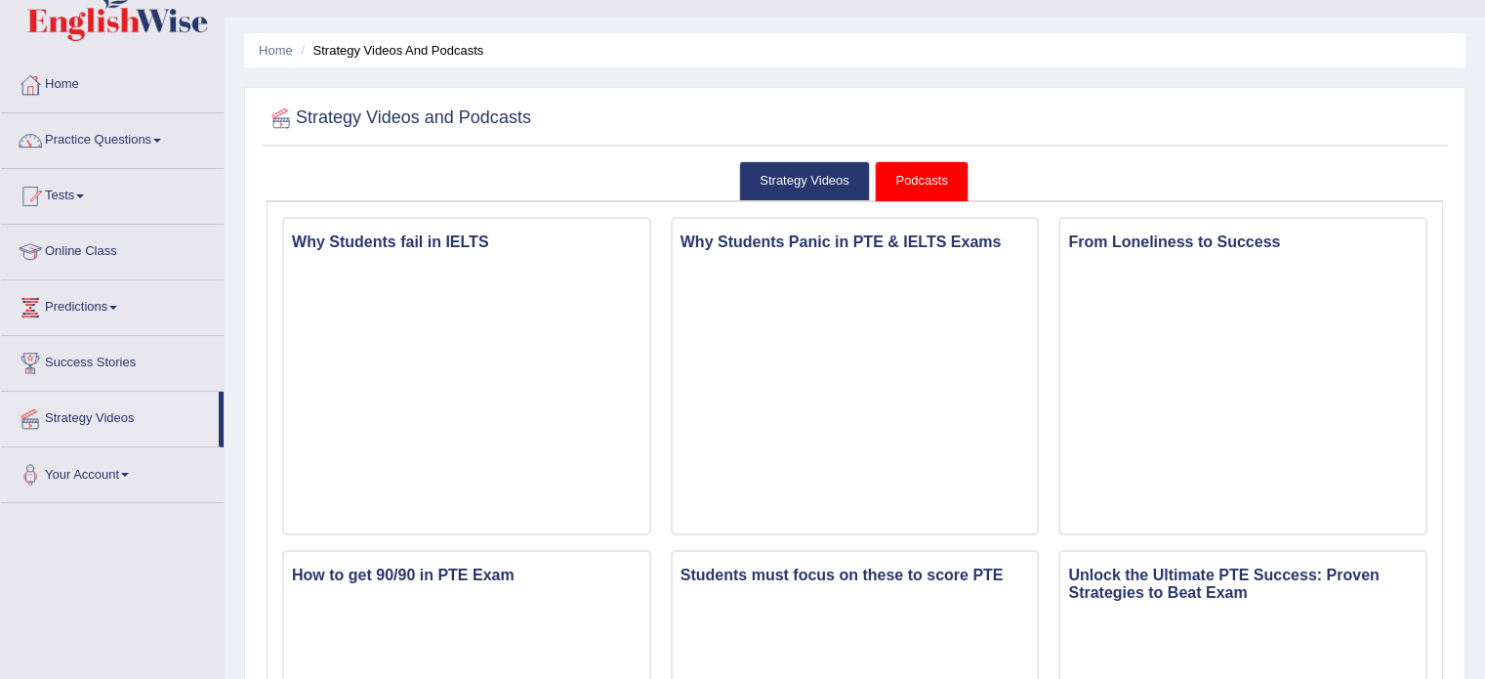
click at [149, 132] on link "Practice Questions" at bounding box center [112, 137] width 223 height 49
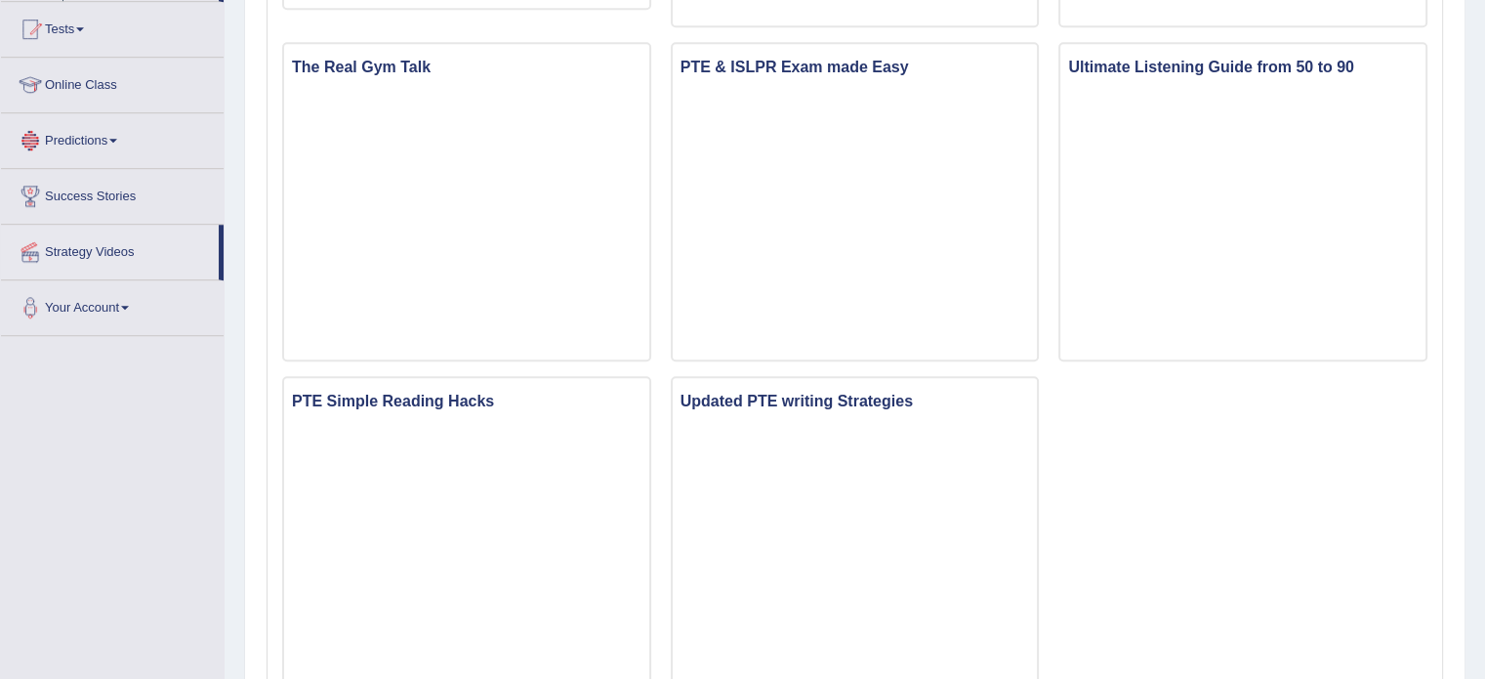
scroll to position [1250, 0]
click at [50, 254] on link "Strategy Videos" at bounding box center [110, 248] width 218 height 49
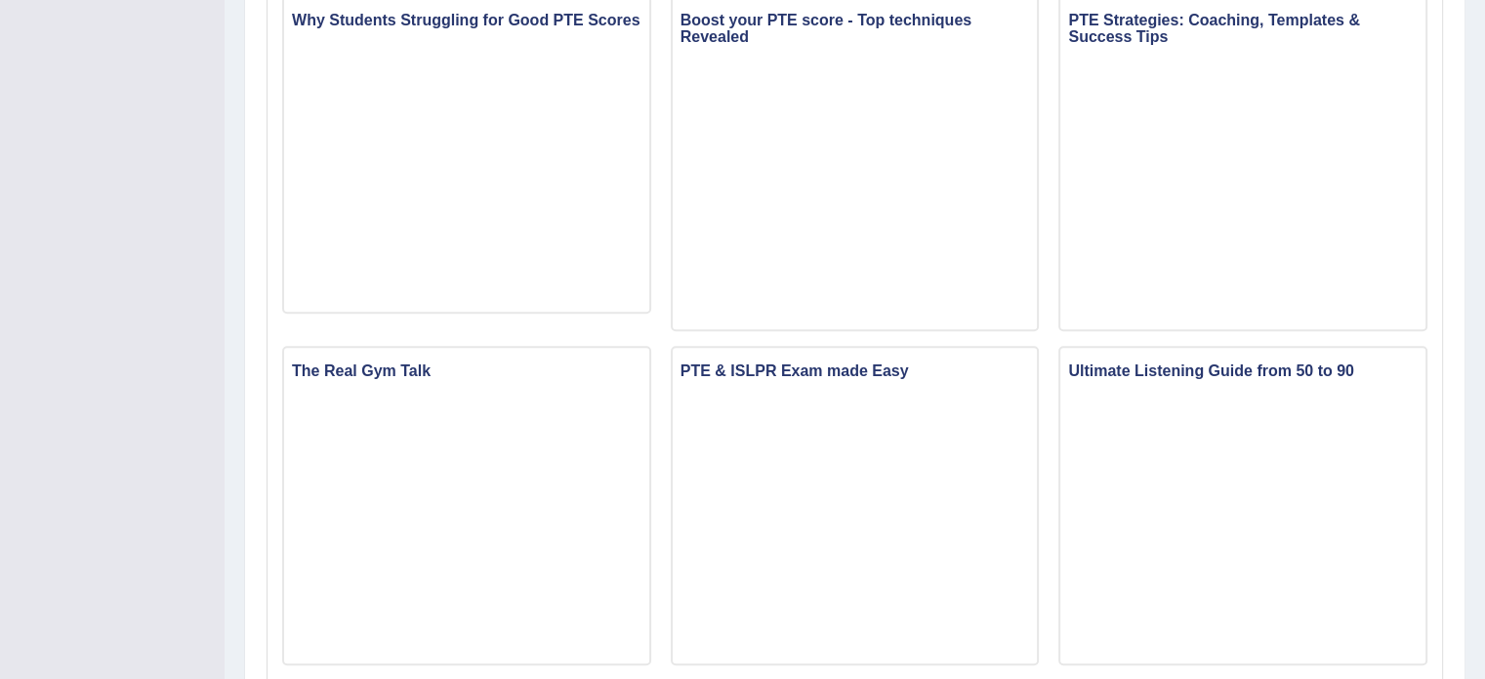
scroll to position [350, 0]
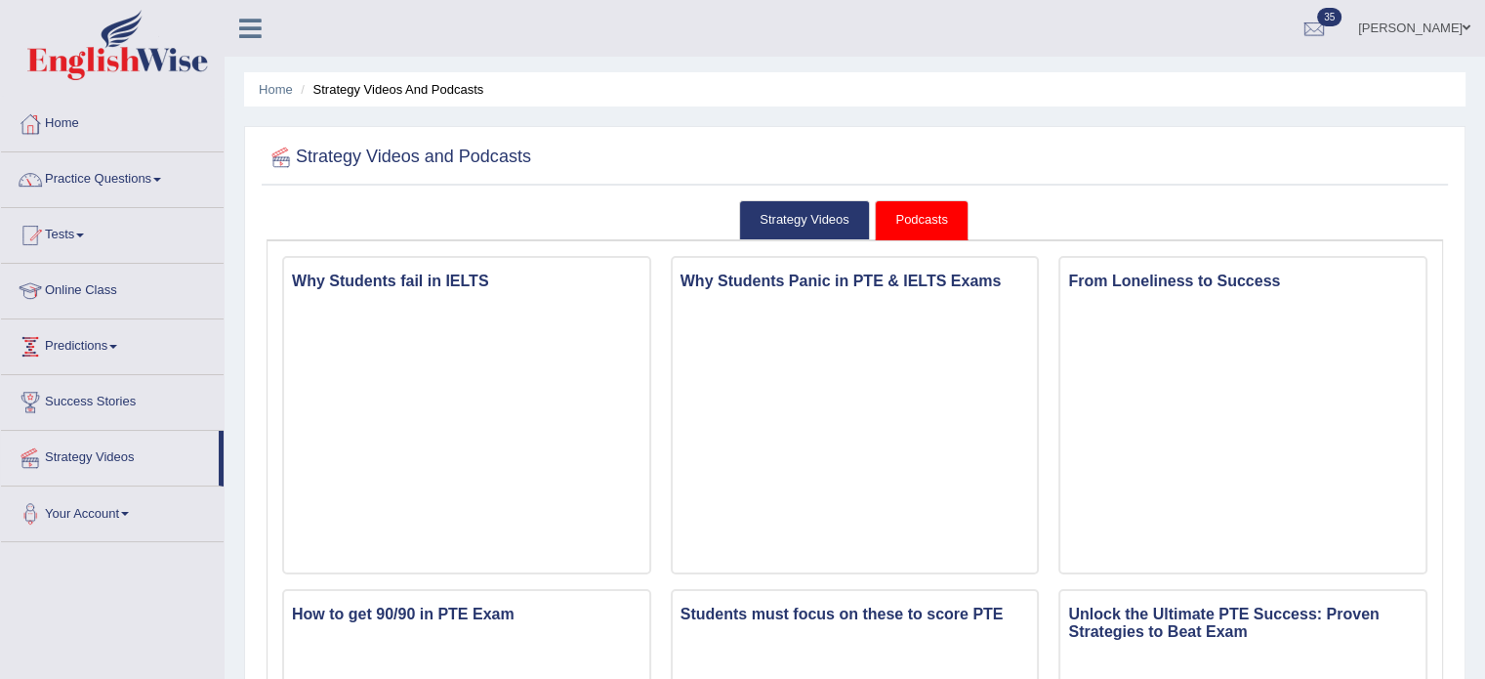
click at [82, 347] on link "Predictions" at bounding box center [112, 343] width 223 height 49
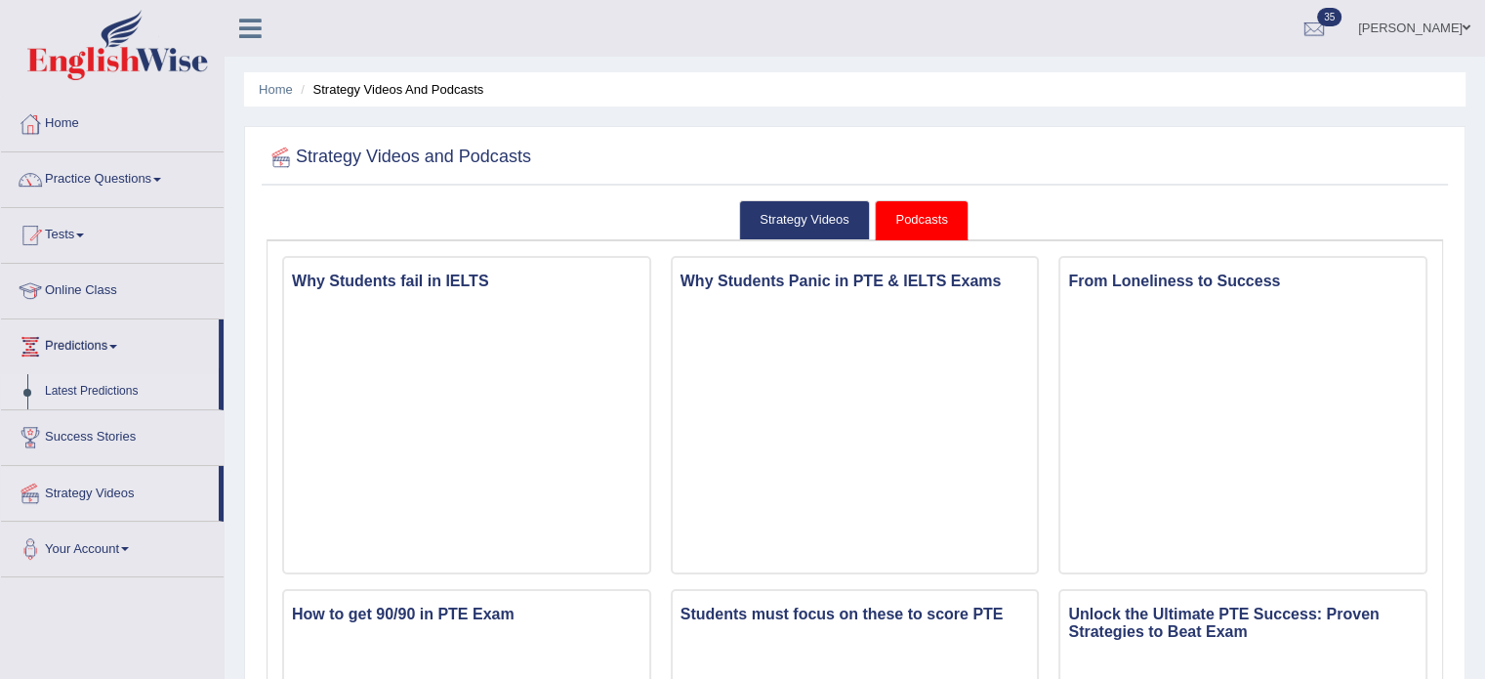
click at [79, 387] on link "Latest Predictions" at bounding box center [127, 391] width 183 height 35
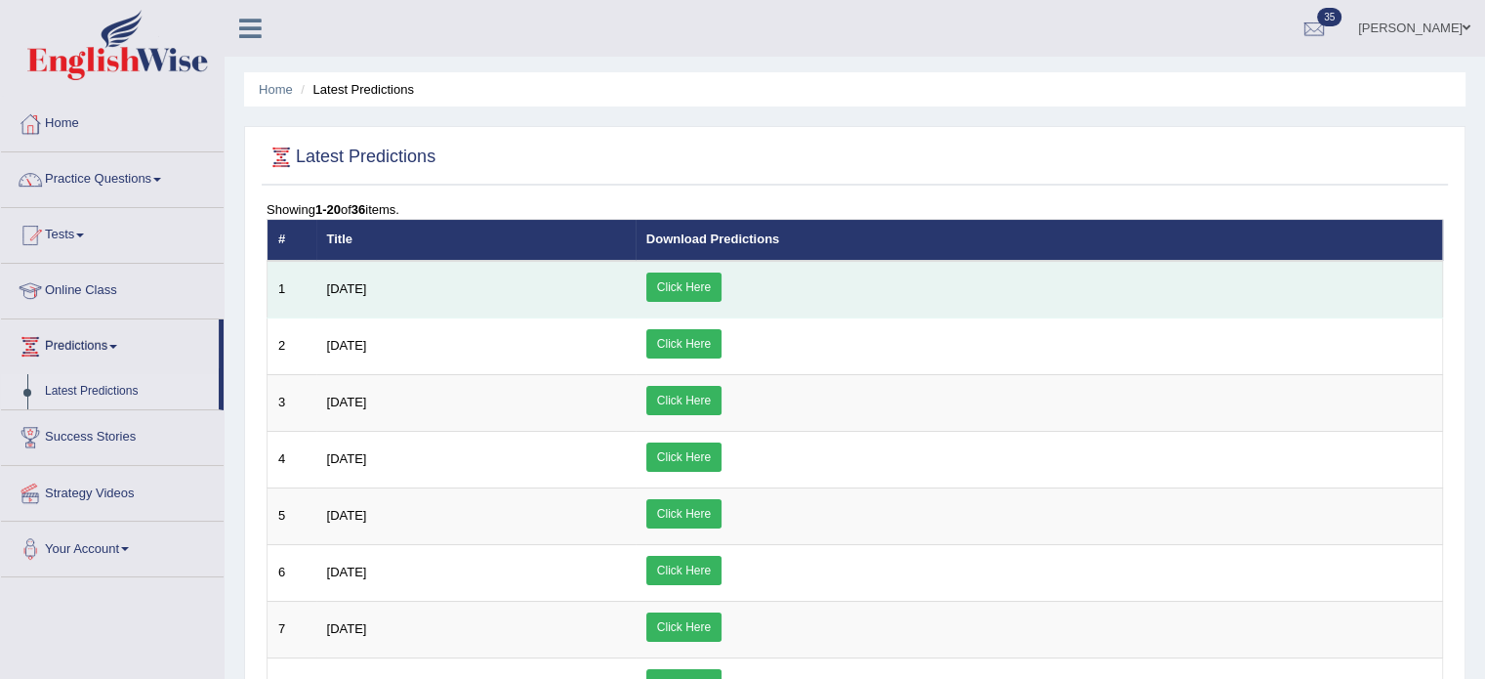
click at [722, 289] on link "Click Here" at bounding box center [683, 286] width 75 height 29
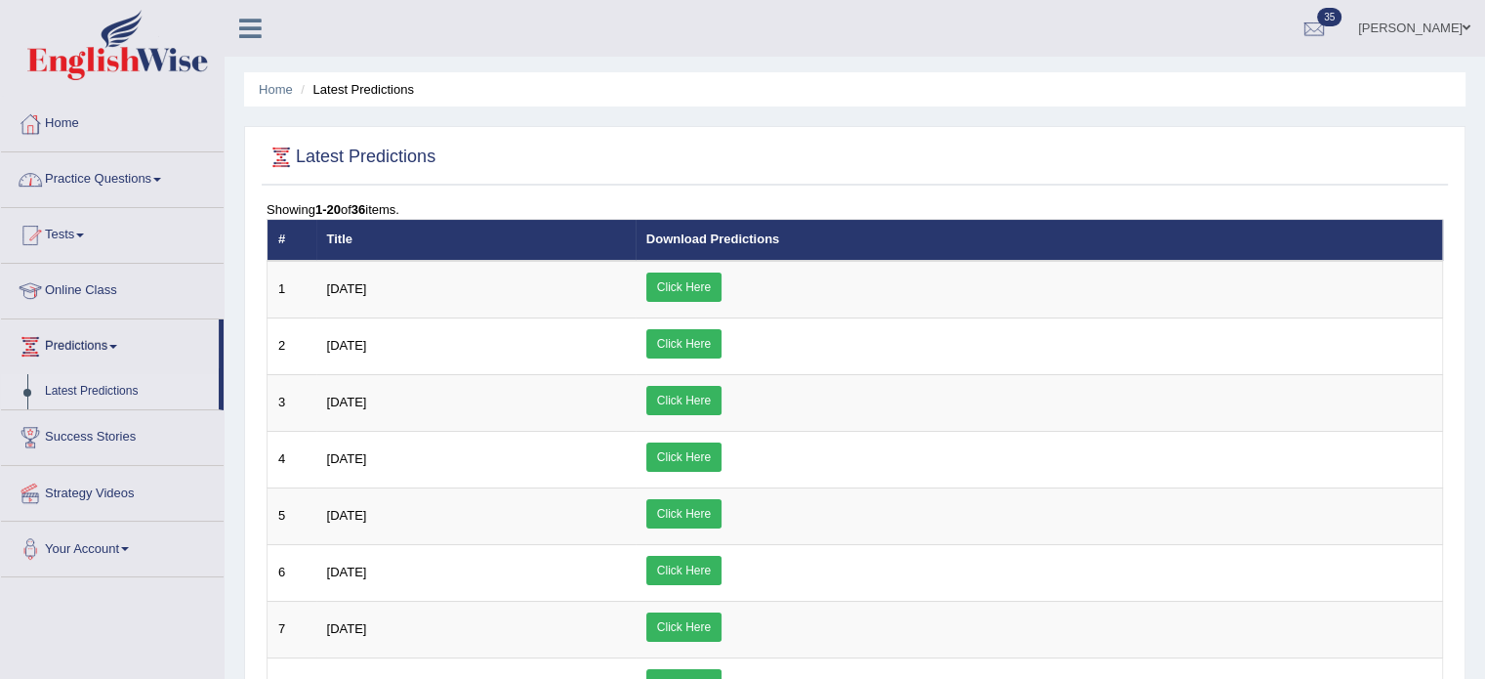
click at [151, 180] on link "Practice Questions" at bounding box center [112, 176] width 223 height 49
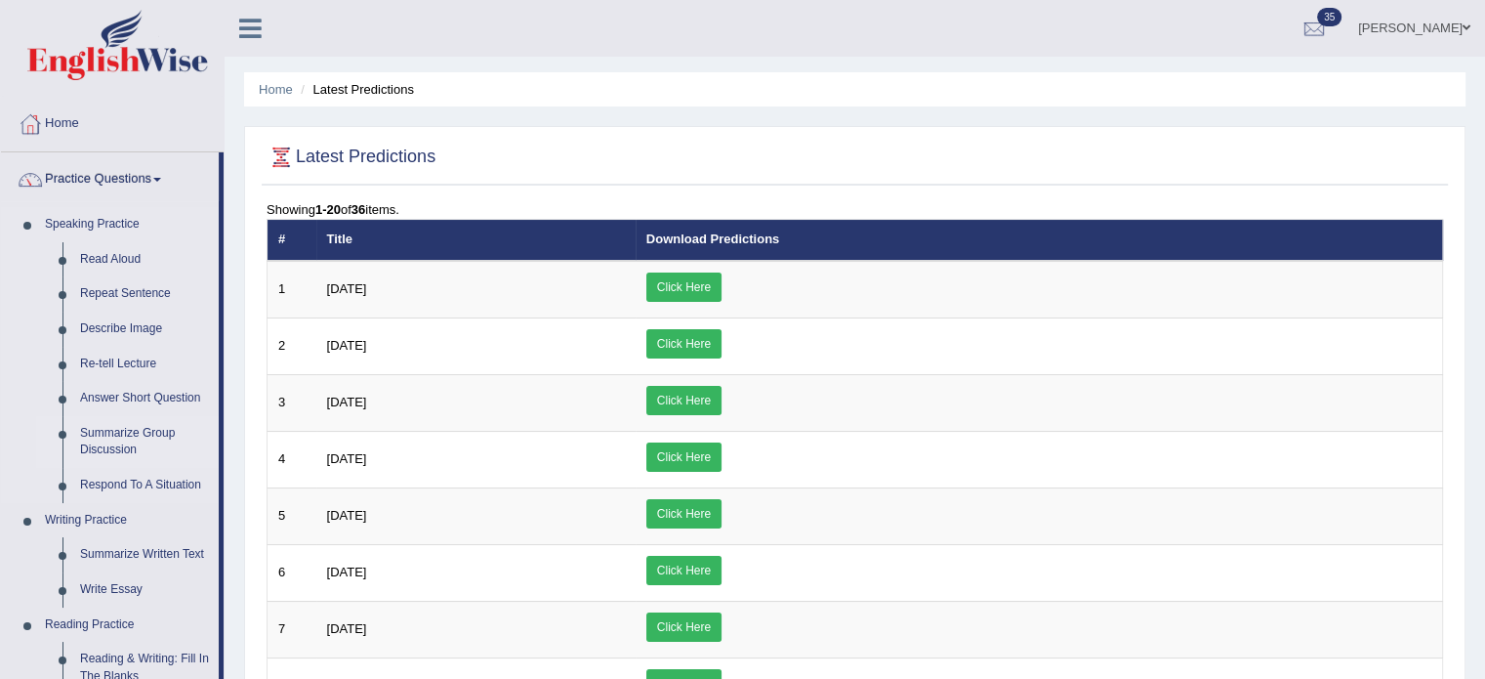
click at [114, 444] on link "Summarize Group Discussion" at bounding box center [144, 442] width 147 height 52
click at [114, 432] on link "Summarize Group Discussion" at bounding box center [144, 442] width 147 height 52
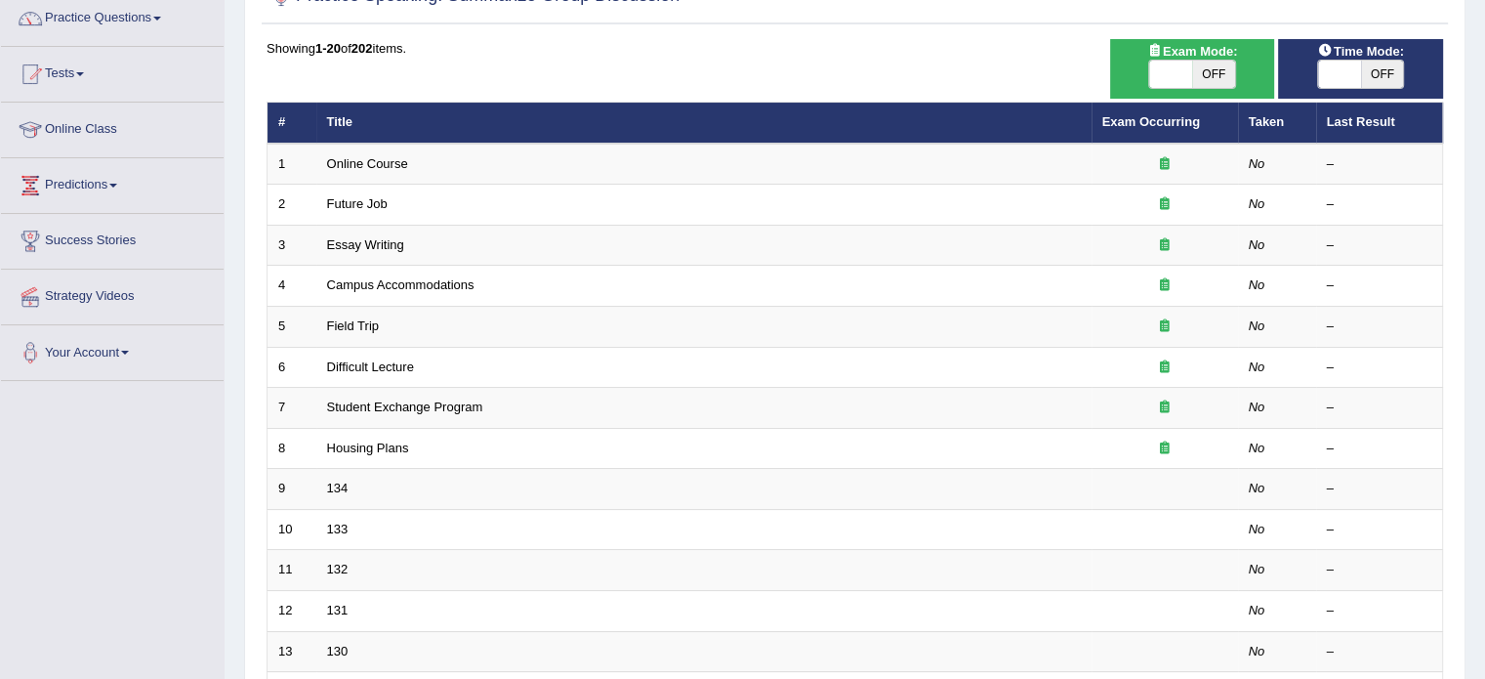
scroll to position [195, 0]
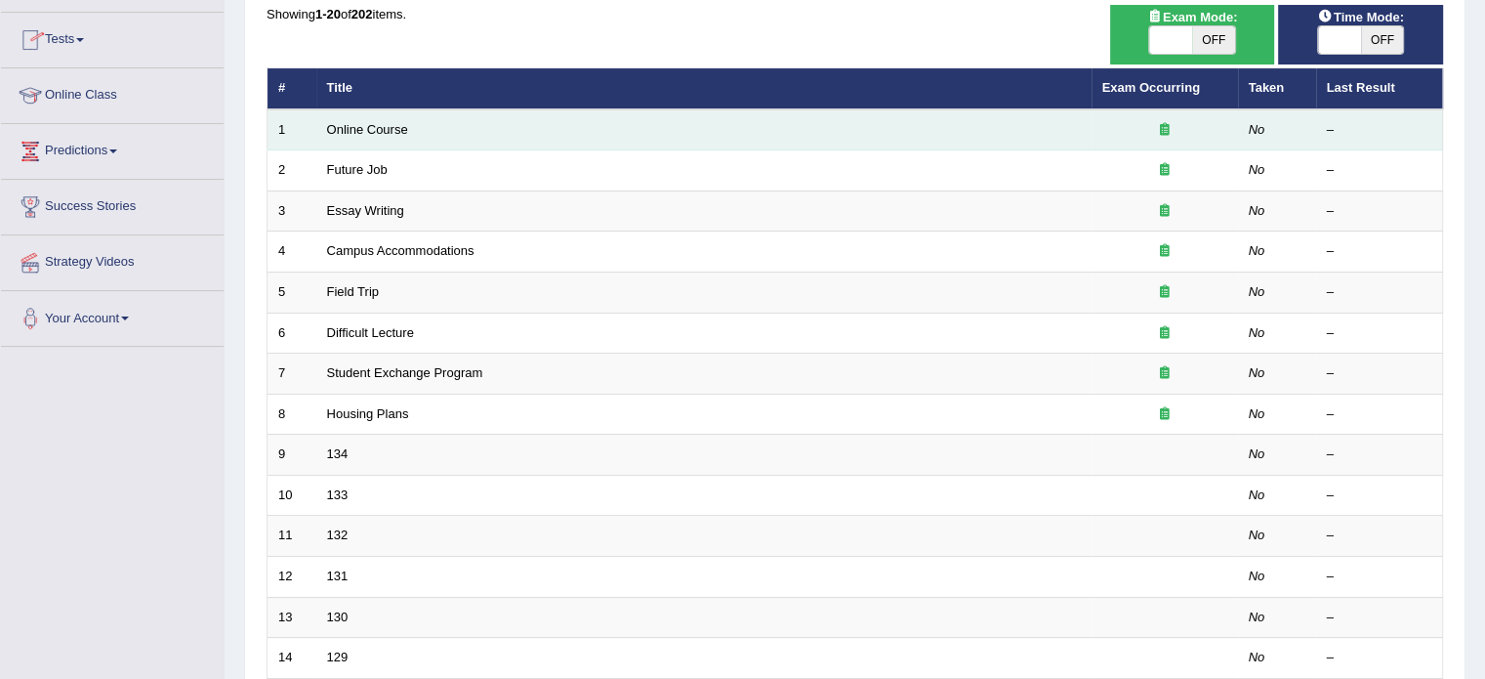
click at [344, 117] on td "Online Course" at bounding box center [703, 129] width 775 height 41
click at [347, 130] on link "Online Course" at bounding box center [367, 129] width 81 height 15
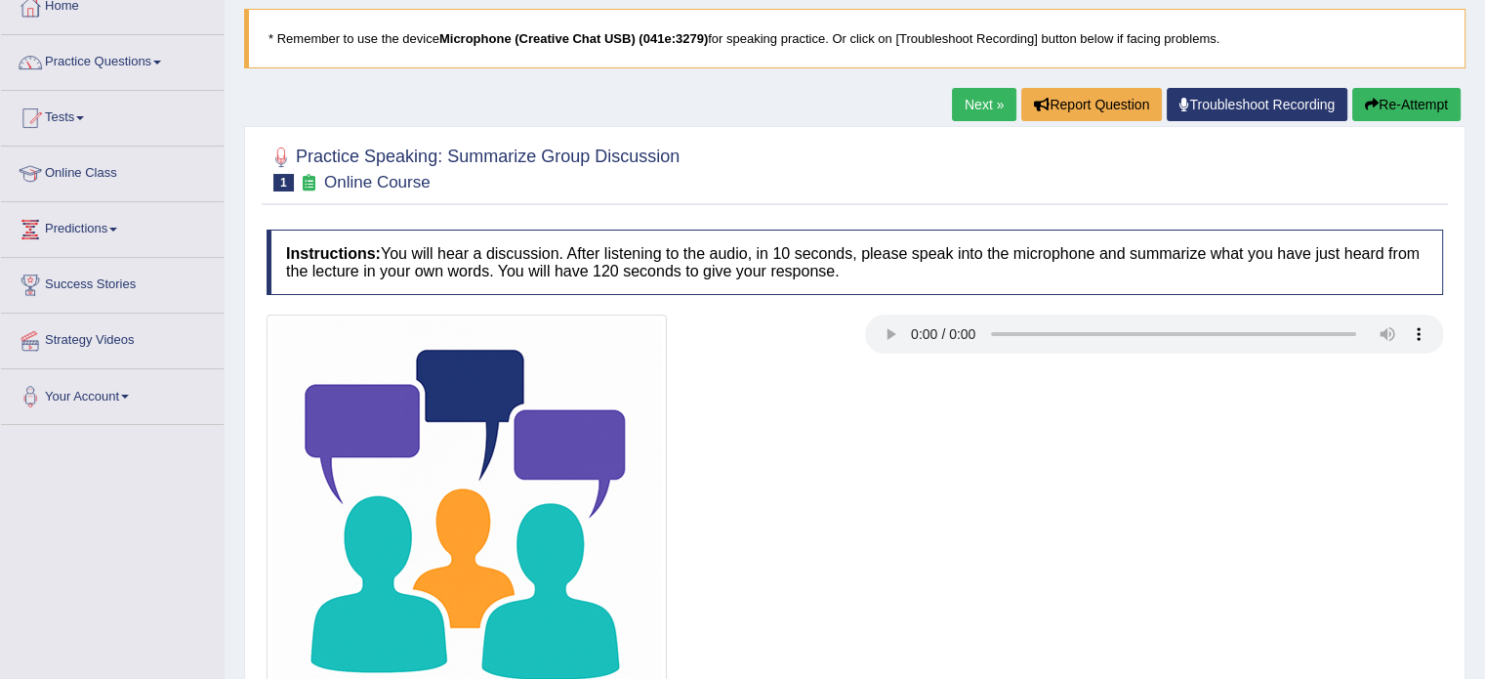
scroll to position [156, 0]
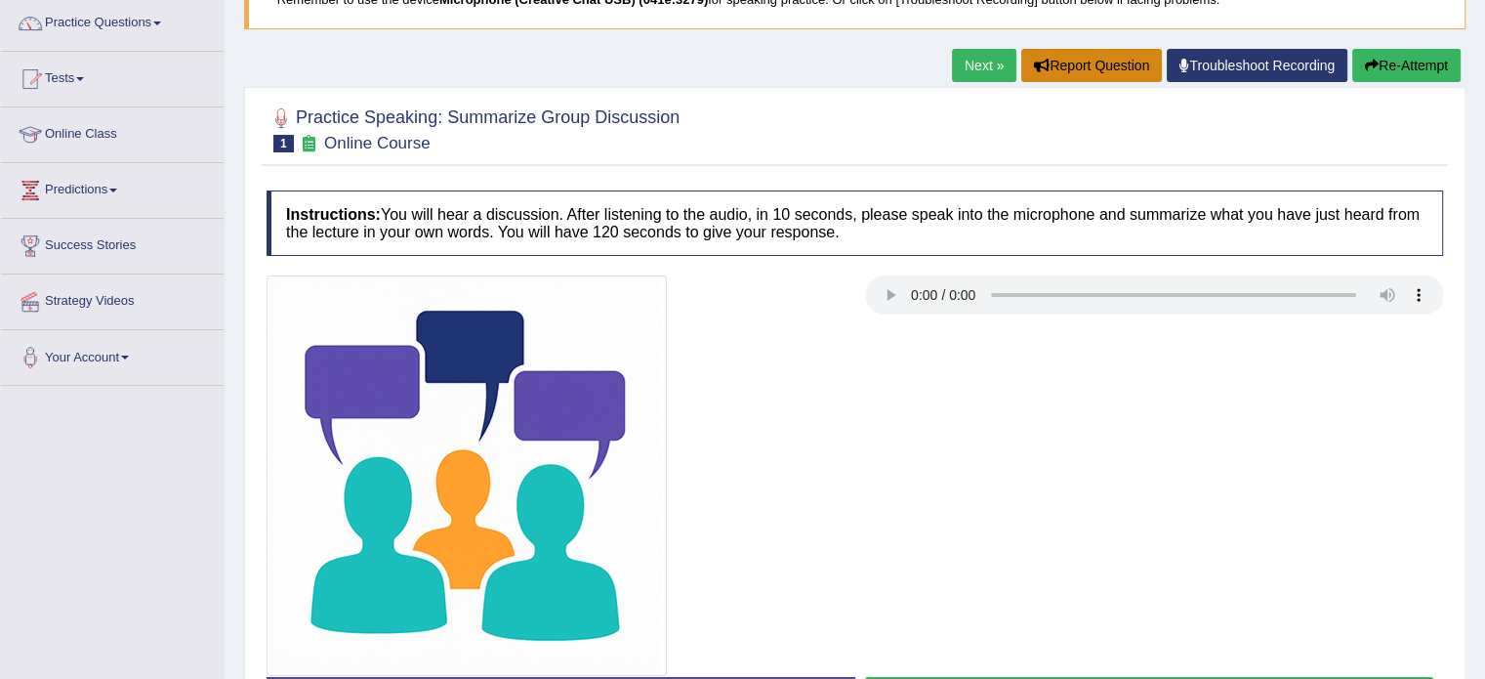
click at [1084, 57] on button "Report Question" at bounding box center [1091, 65] width 141 height 33
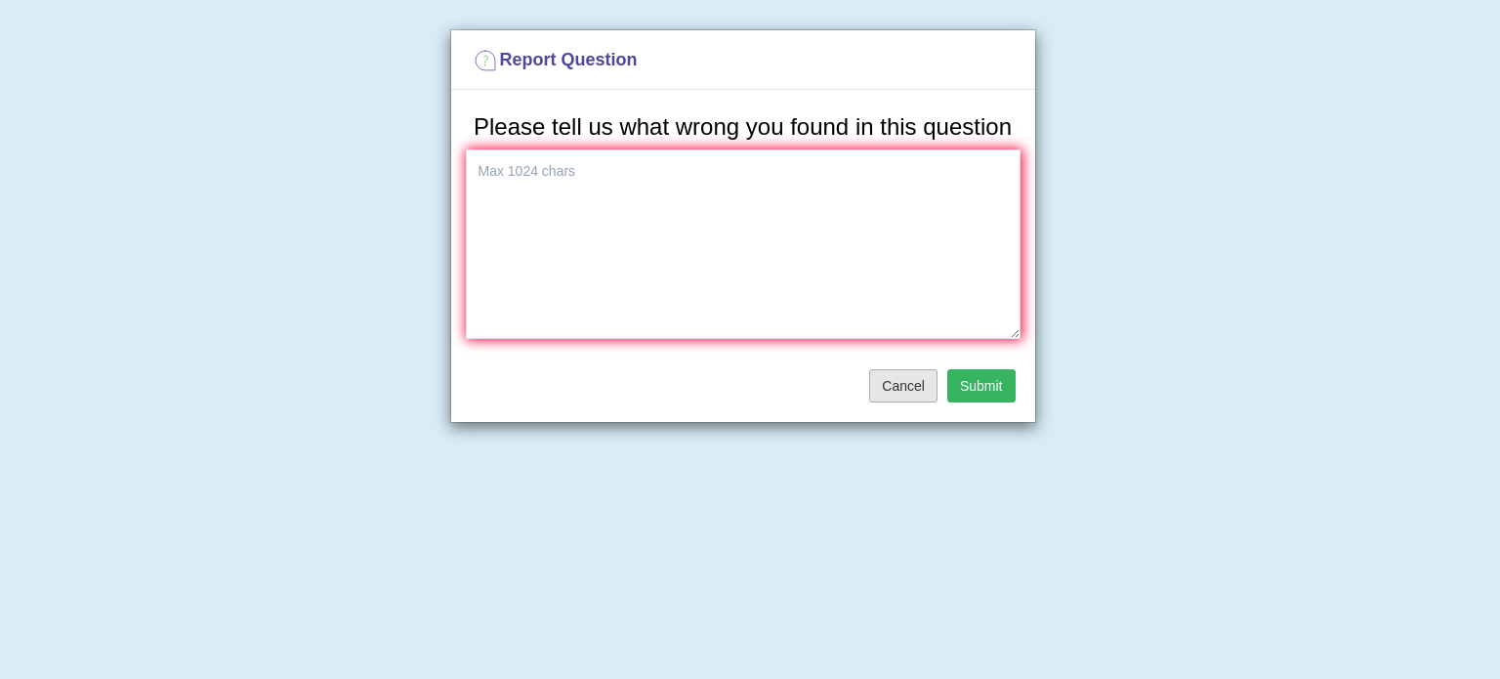
click at [886, 379] on button "Cancel" at bounding box center [903, 385] width 68 height 33
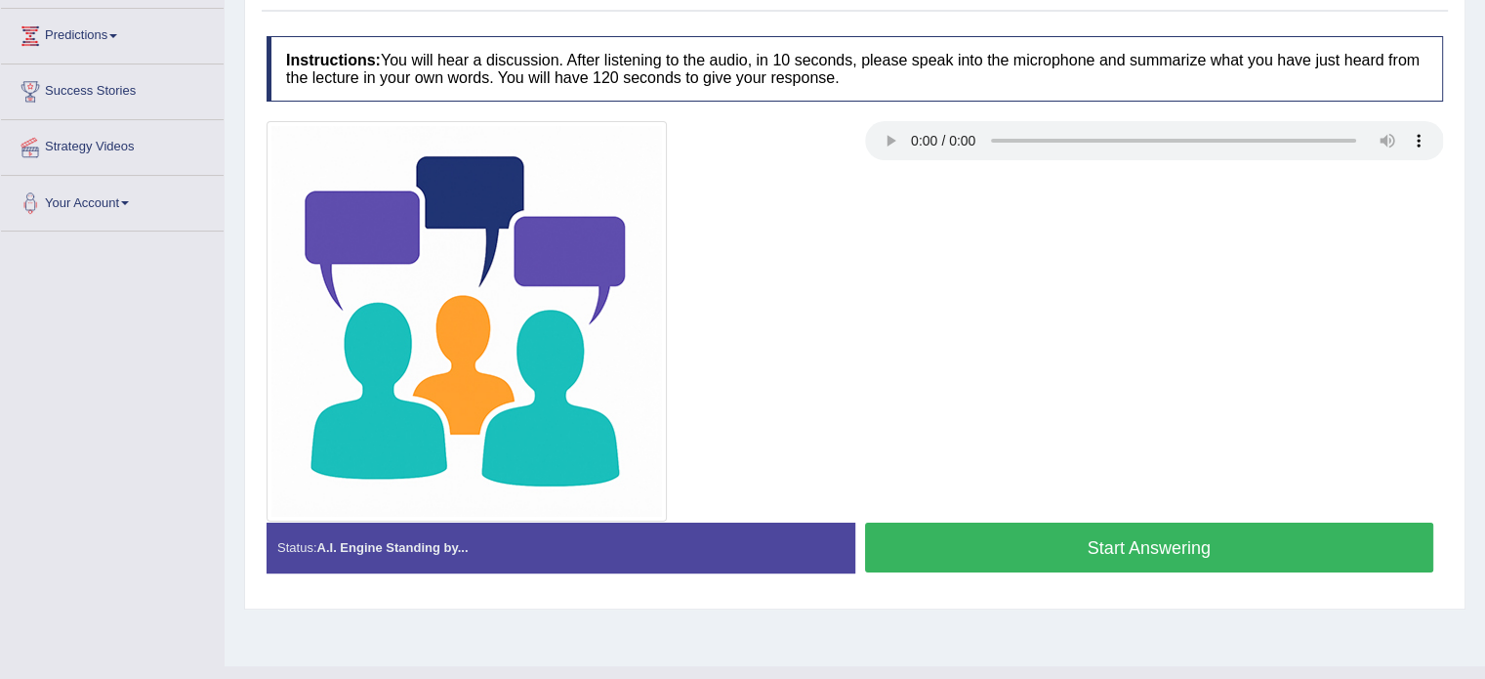
scroll to position [312, 0]
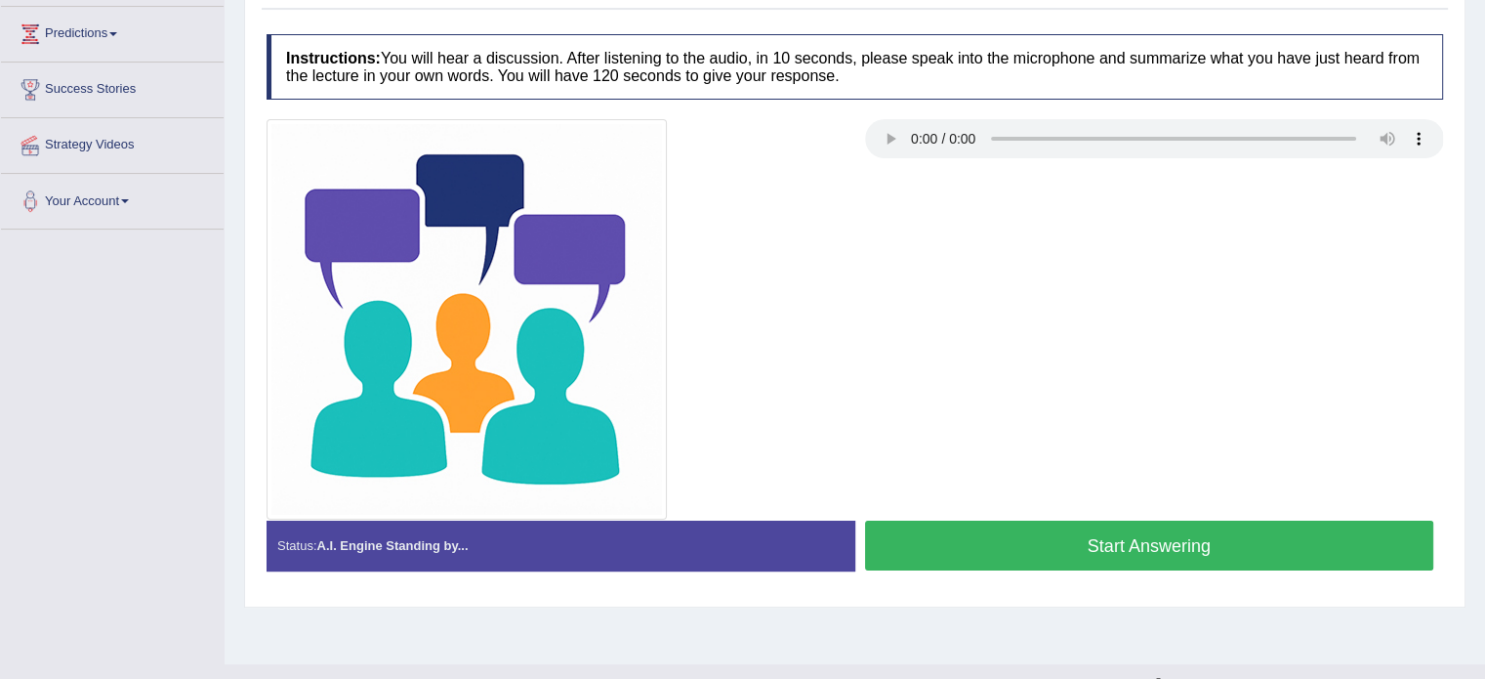
click at [465, 565] on div "Status: A.I. Engine Standing by..." at bounding box center [561, 545] width 589 height 50
click at [471, 532] on div "Status: A.I. Engine Standing by..." at bounding box center [561, 545] width 589 height 50
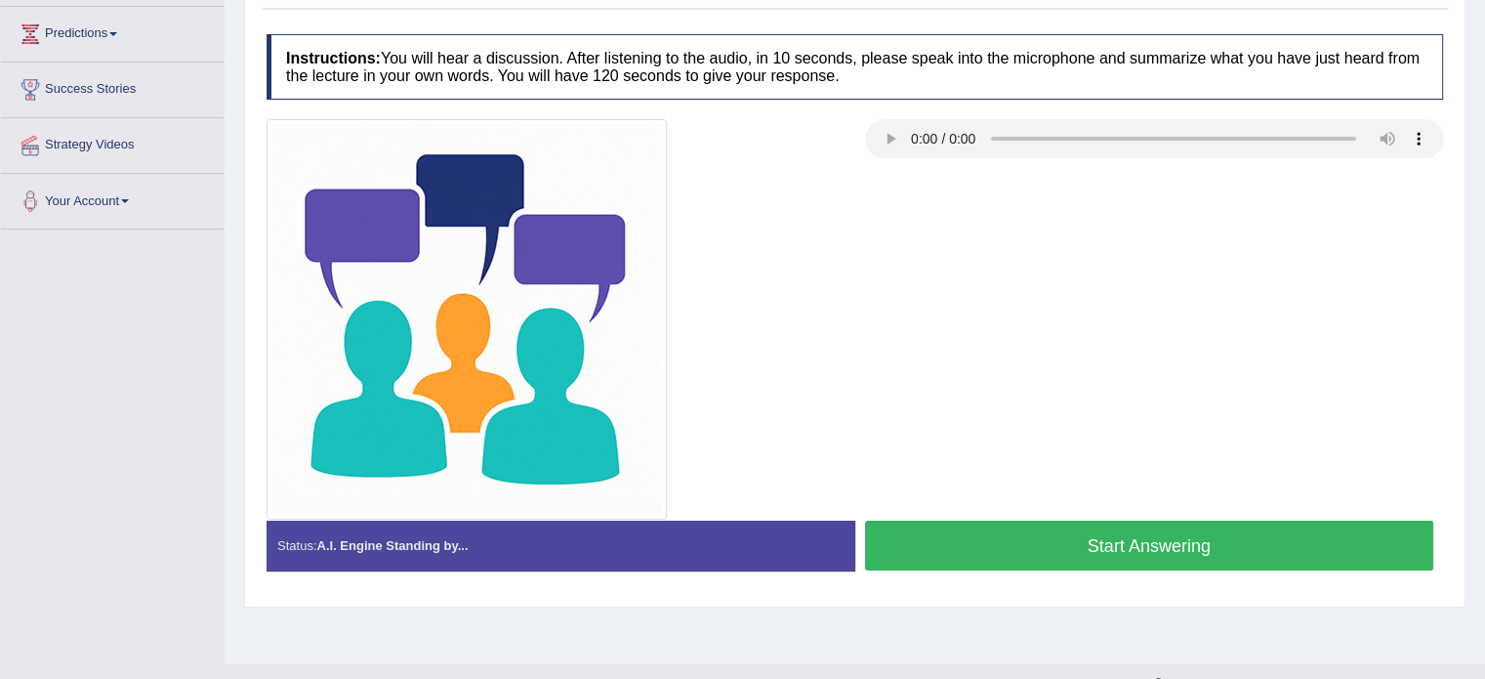
click at [471, 532] on div "Status: A.I. Engine Standing by..." at bounding box center [561, 545] width 589 height 50
click at [476, 534] on div "Status: A.I. Engine Standing by..." at bounding box center [561, 545] width 589 height 50
click at [481, 527] on div "Status: A.I. Engine Standing by..." at bounding box center [561, 545] width 589 height 50
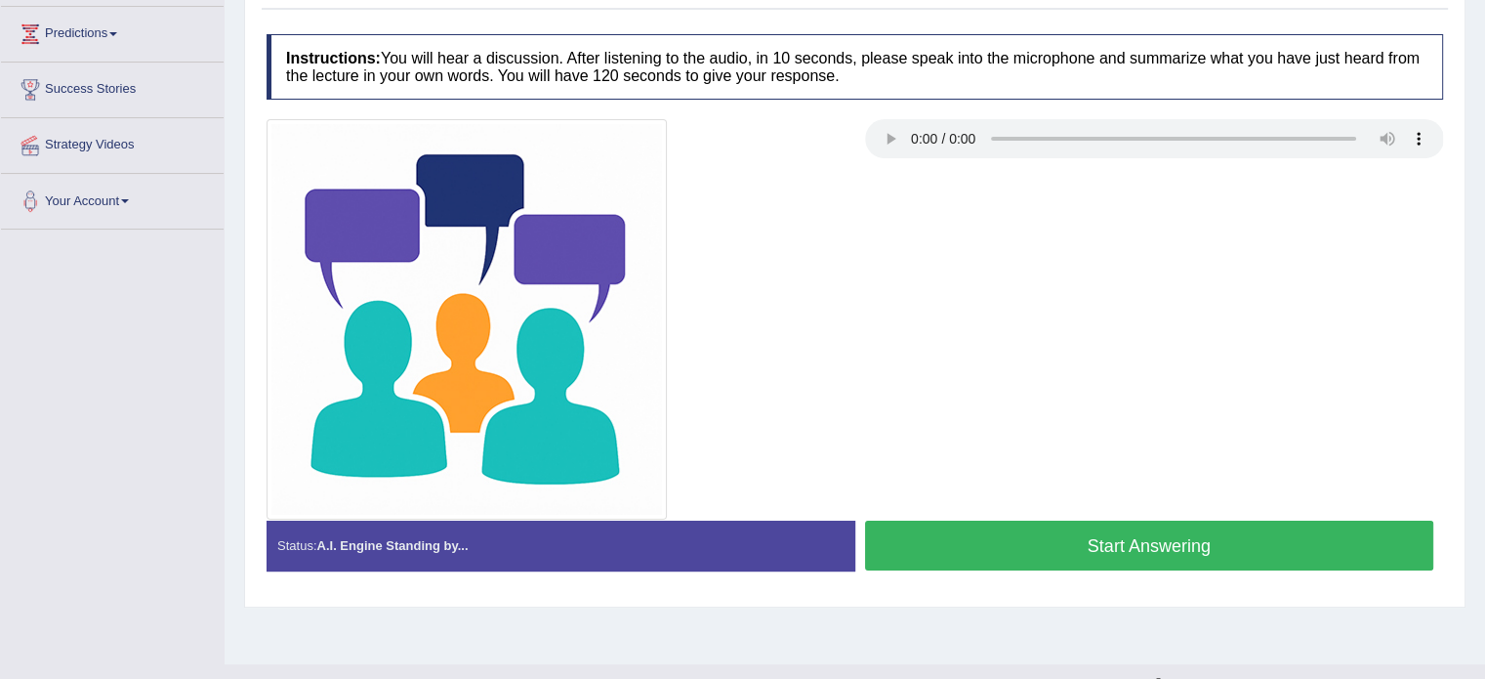
click at [481, 523] on div "Status: A.I. Engine Standing by..." at bounding box center [561, 545] width 589 height 50
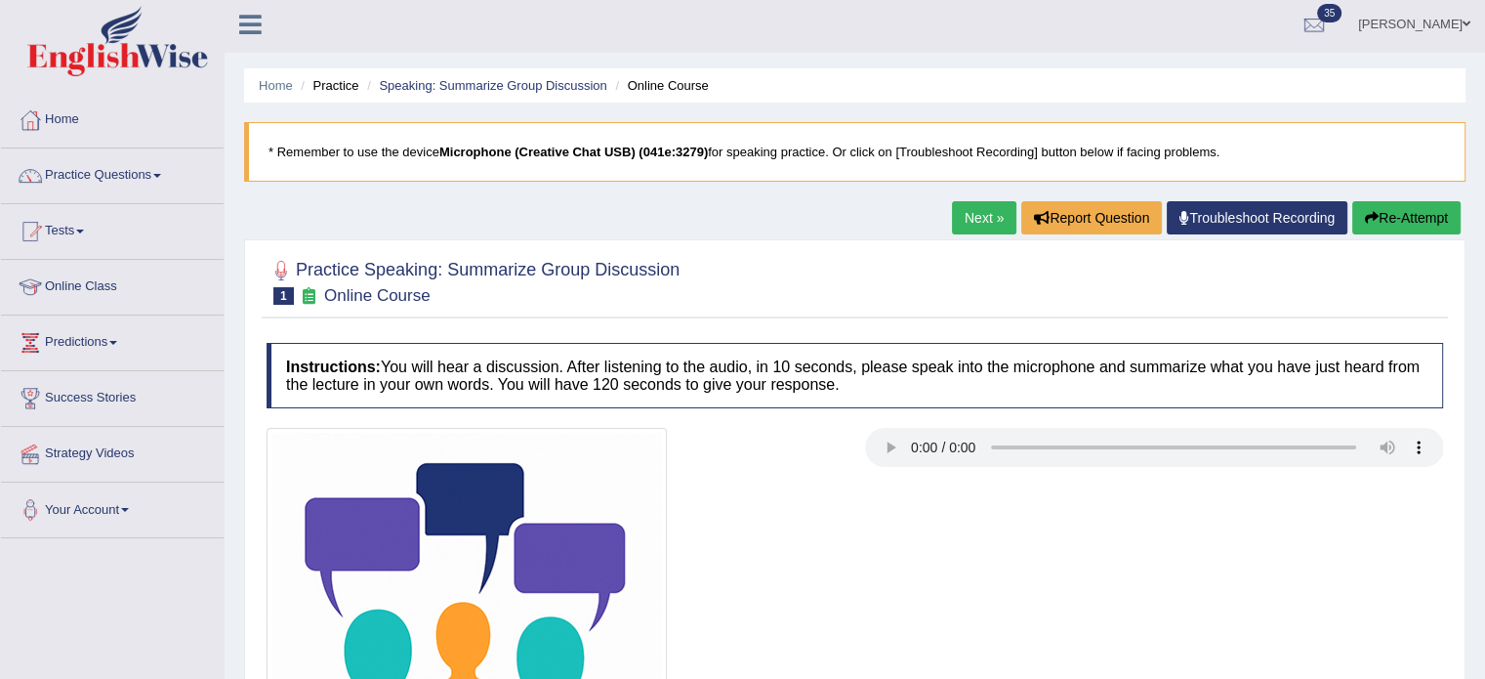
scroll to position [0, 0]
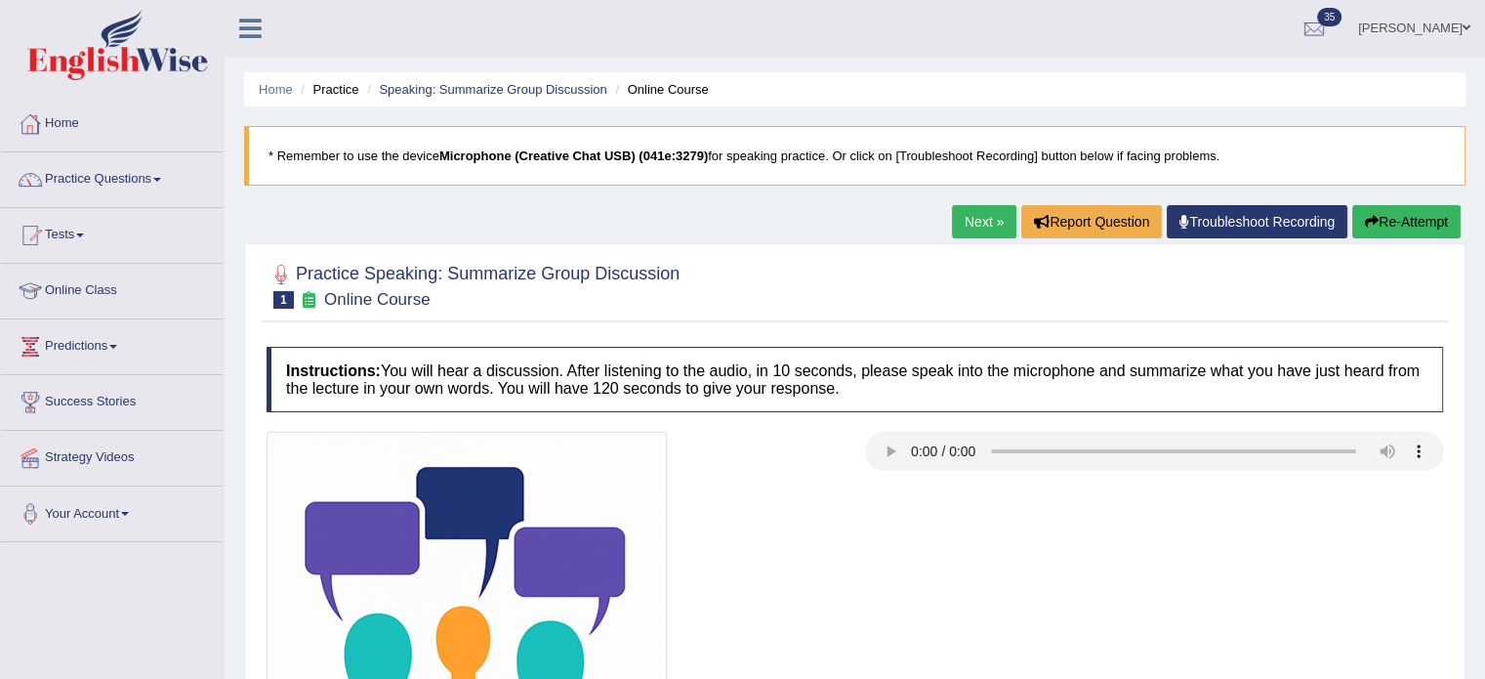
click at [51, 127] on link "Home" at bounding box center [112, 121] width 223 height 49
